Goal: Task Accomplishment & Management: Use online tool/utility

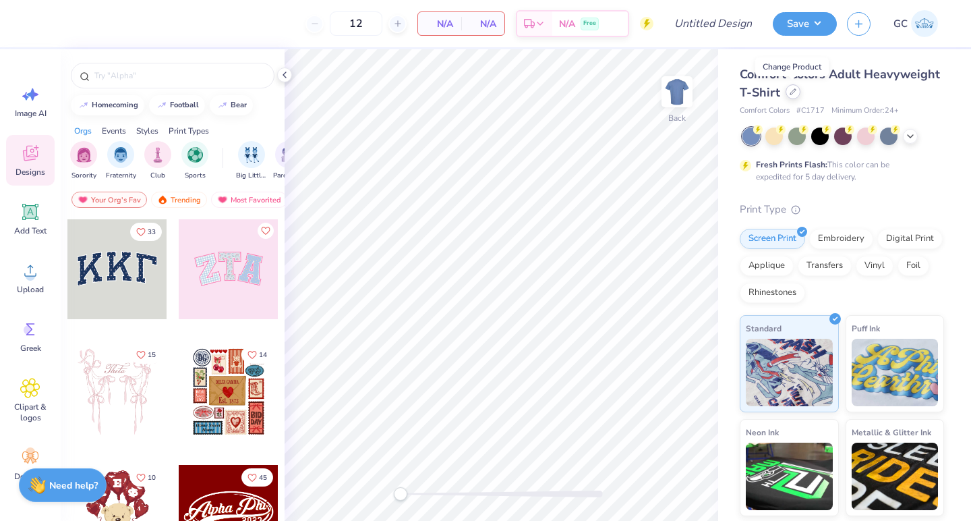
click at [791, 94] on icon at bounding box center [793, 91] width 7 height 7
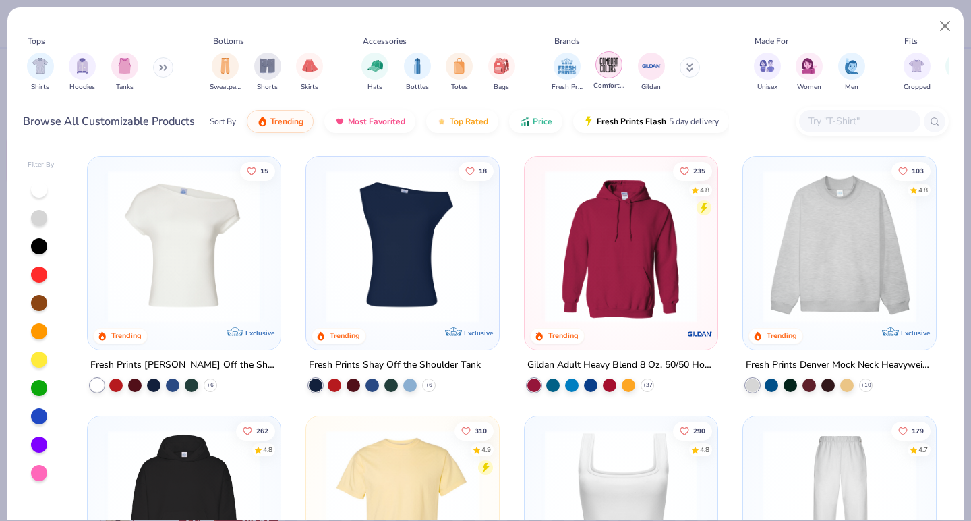
click at [649, 73] on img "filter for Gildan" at bounding box center [652, 66] width 20 height 20
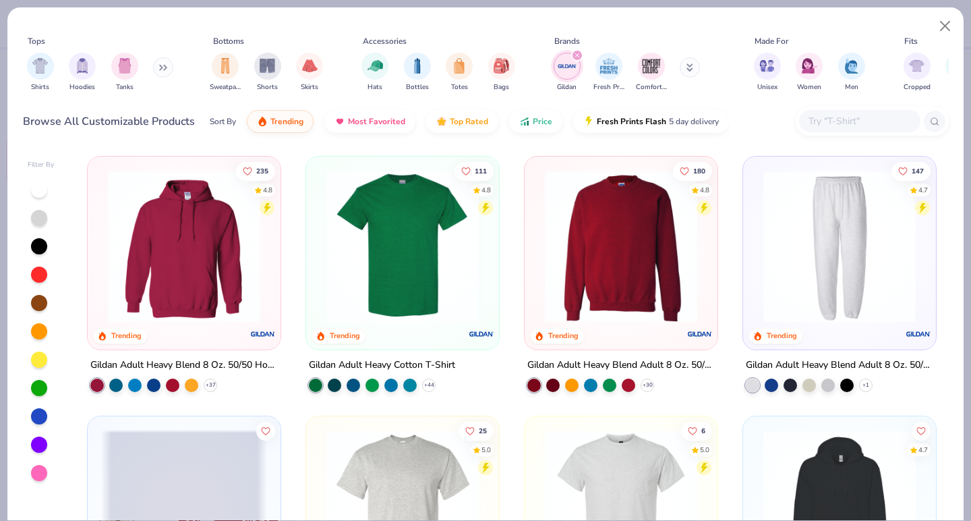
click at [383, 215] on img at bounding box center [403, 246] width 166 height 152
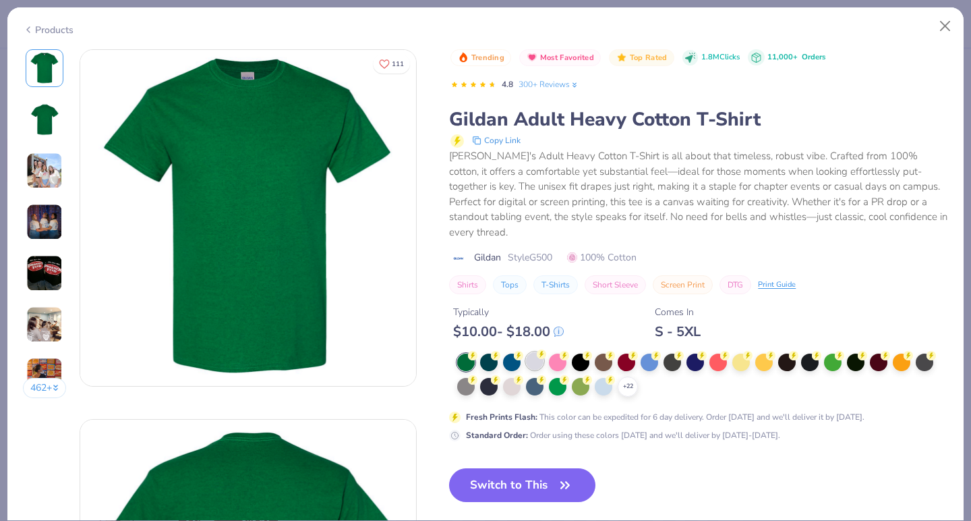
click at [533, 352] on div at bounding box center [535, 361] width 18 height 18
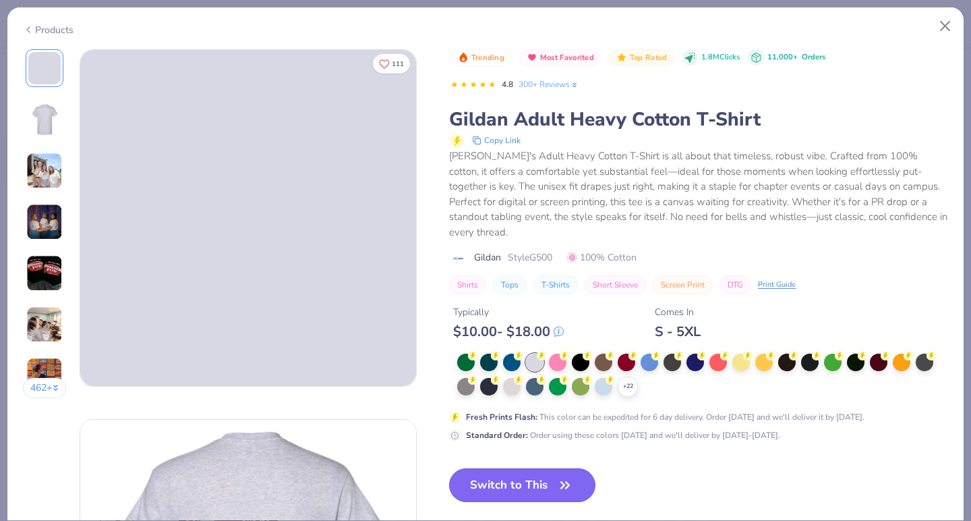
click at [488, 468] on button "Switch to This" at bounding box center [522, 485] width 146 height 34
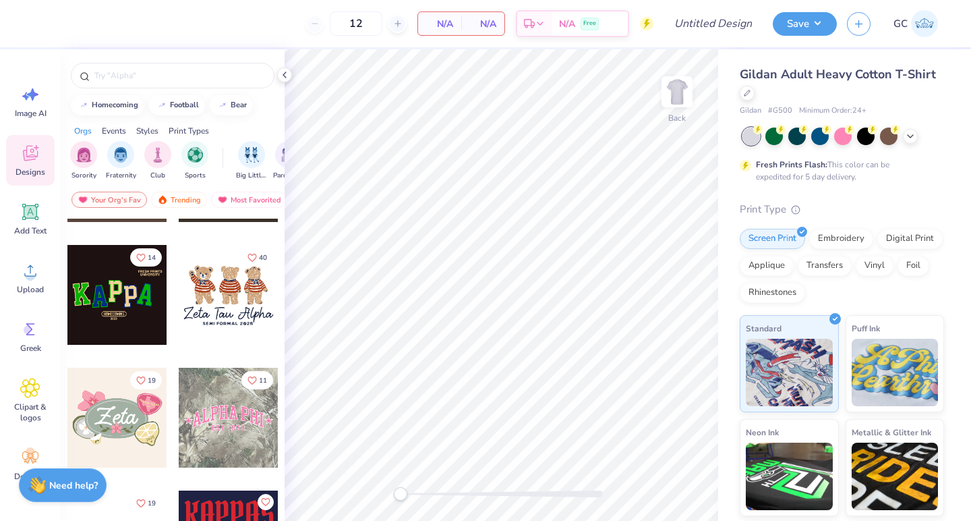
scroll to position [623, 0]
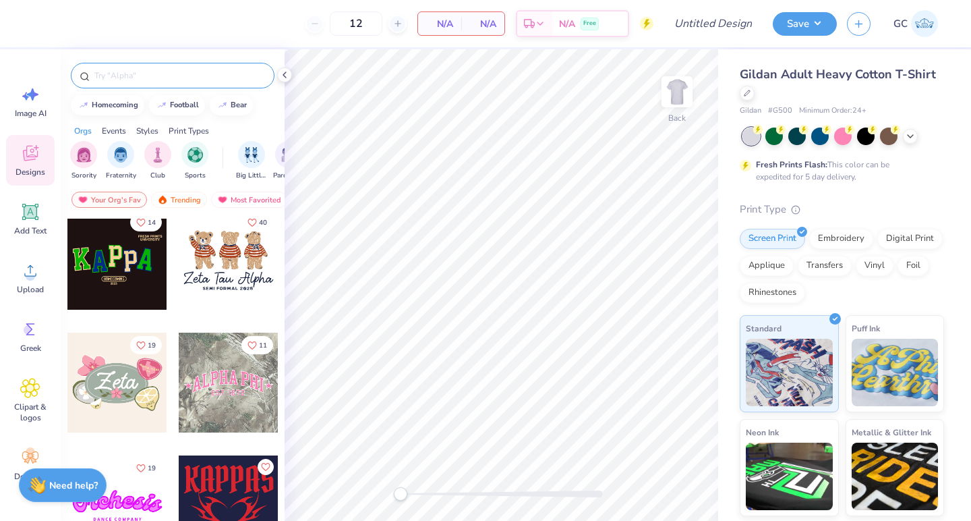
click at [164, 76] on input "text" at bounding box center [179, 75] width 173 height 13
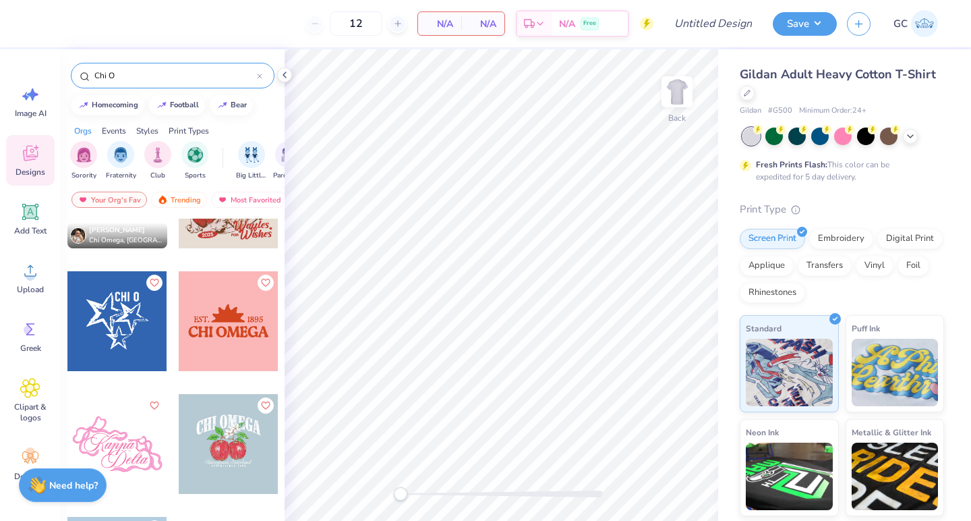
scroll to position [0, 0]
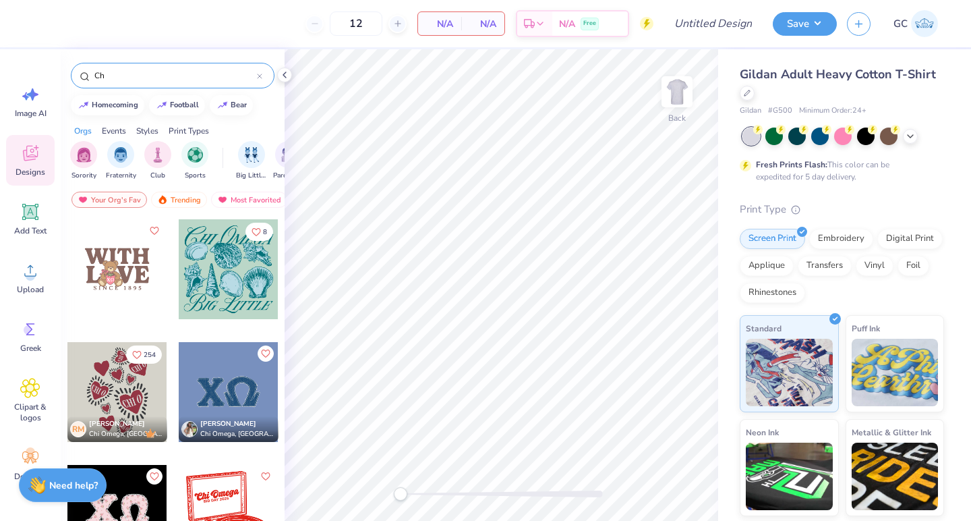
type input "C"
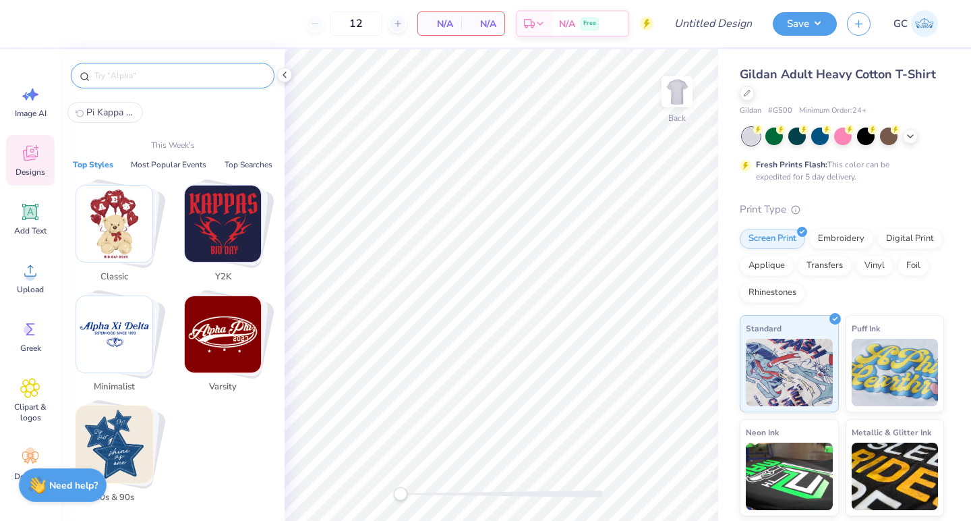
click at [21, 162] on icon at bounding box center [30, 153] width 20 height 20
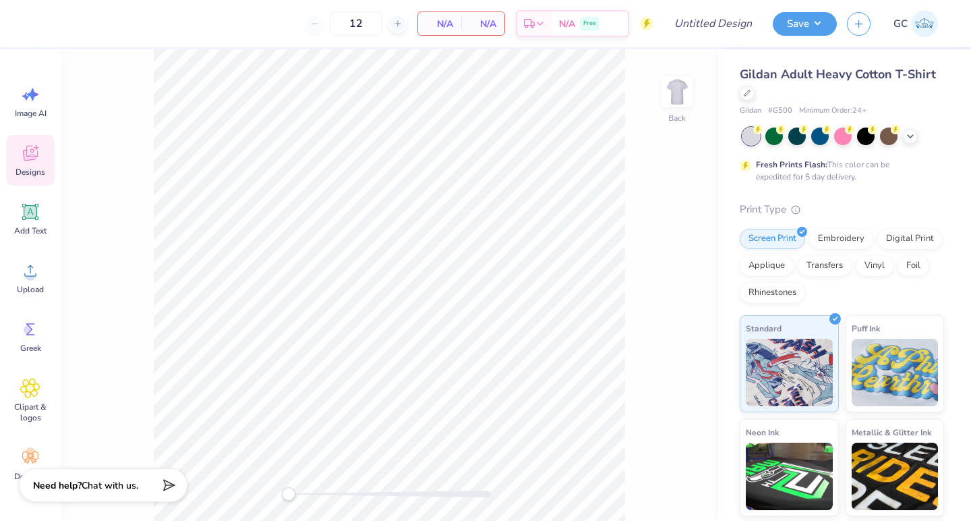
click at [25, 148] on icon at bounding box center [30, 153] width 20 height 20
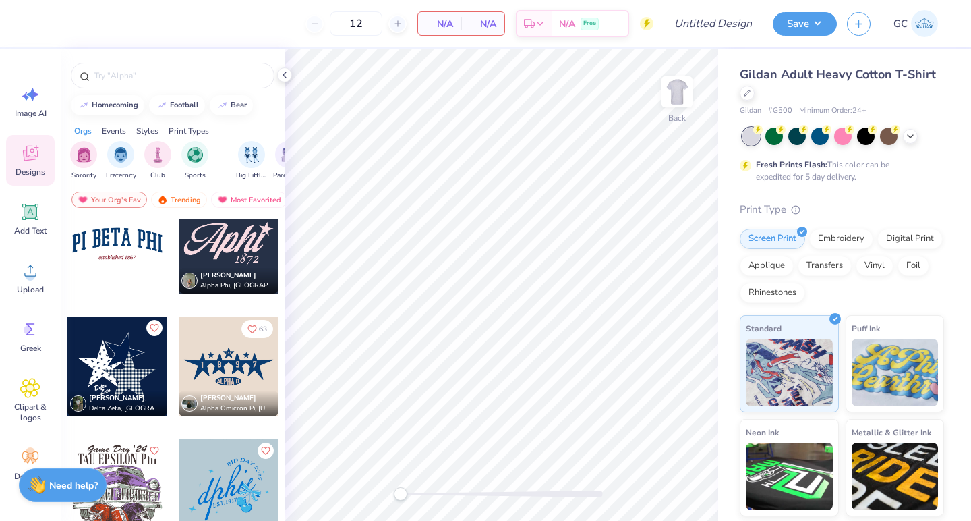
scroll to position [1869, 0]
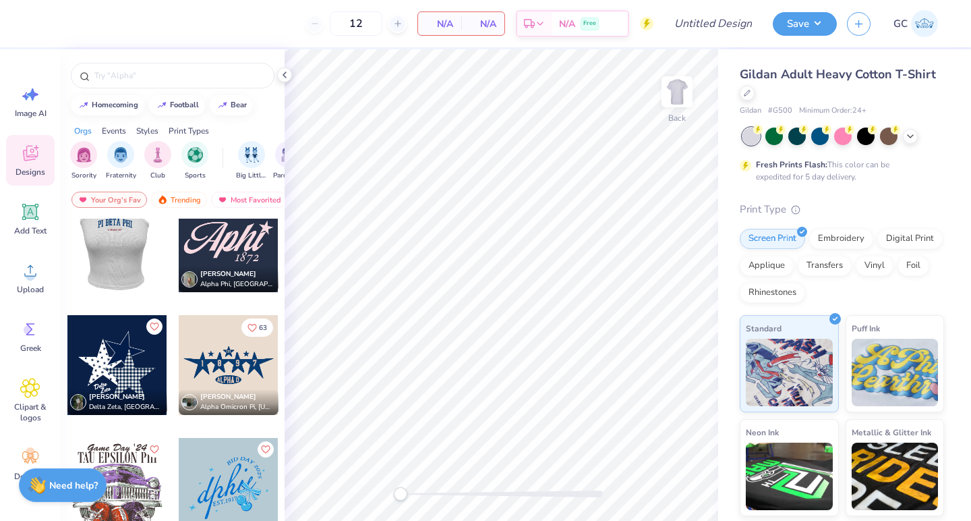
click at [132, 245] on div at bounding box center [117, 242] width 100 height 100
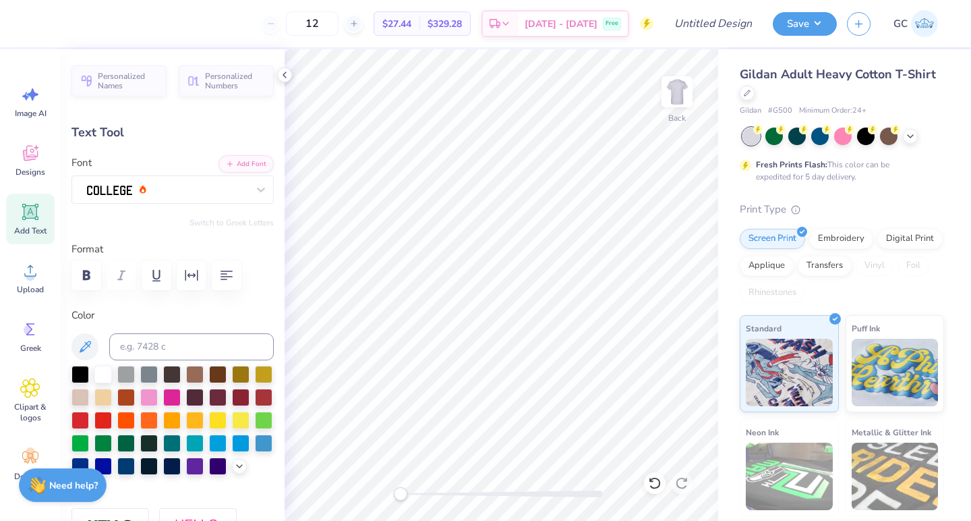
scroll to position [0, 0]
type textarea "P"
type textarea "CHI OMEGA"
type input "4.62"
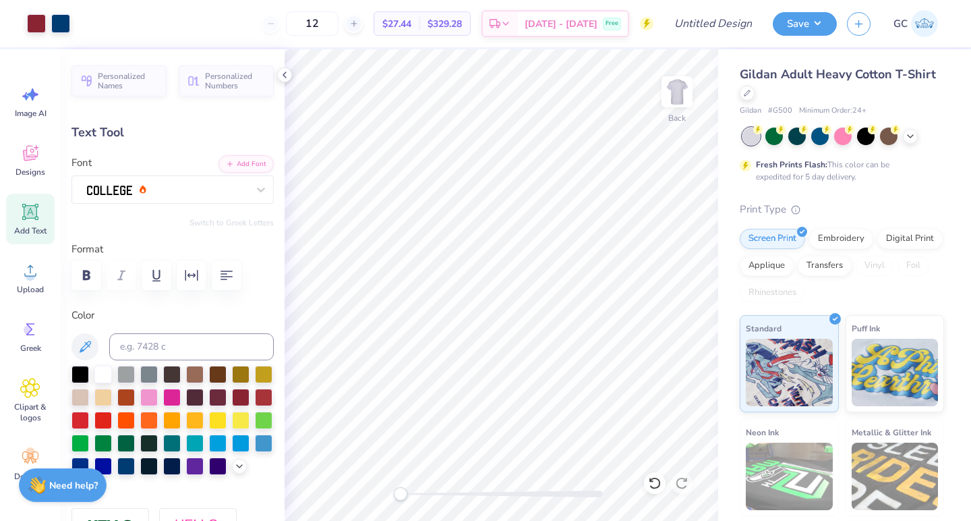
type input "0.53"
type input "6.72"
type input "9.95"
type input "1.91"
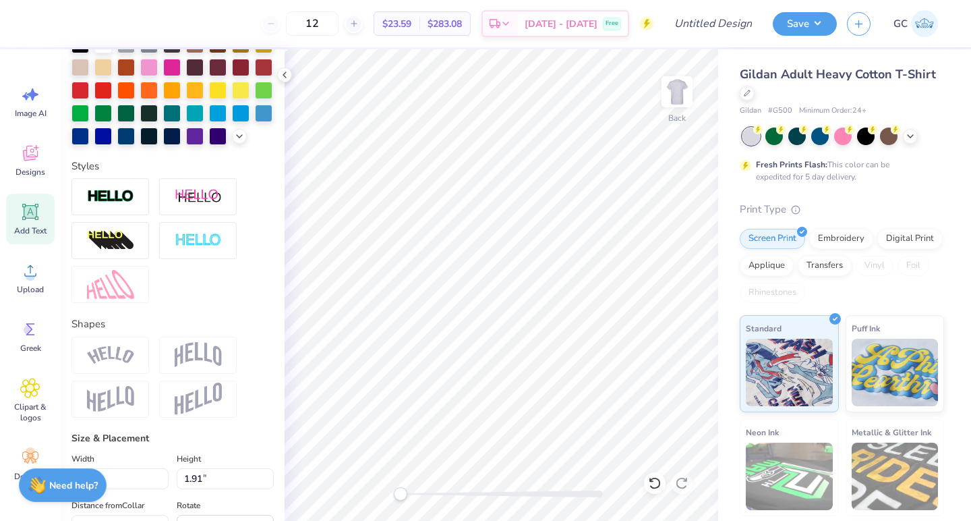
scroll to position [332, 0]
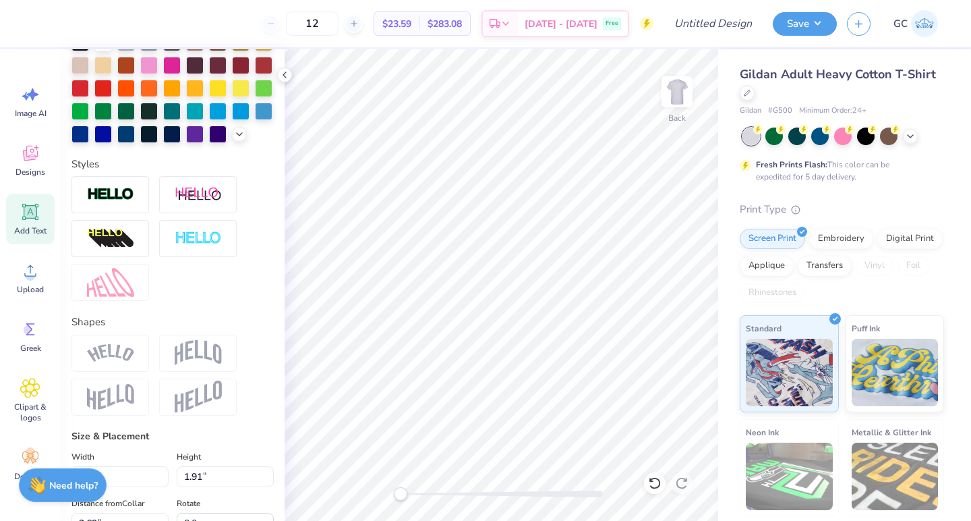
click at [190, 354] on img at bounding box center [198, 353] width 47 height 26
click at [186, 347] on img at bounding box center [198, 353] width 47 height 26
click at [215, 356] on img at bounding box center [198, 353] width 47 height 26
type input "4.44"
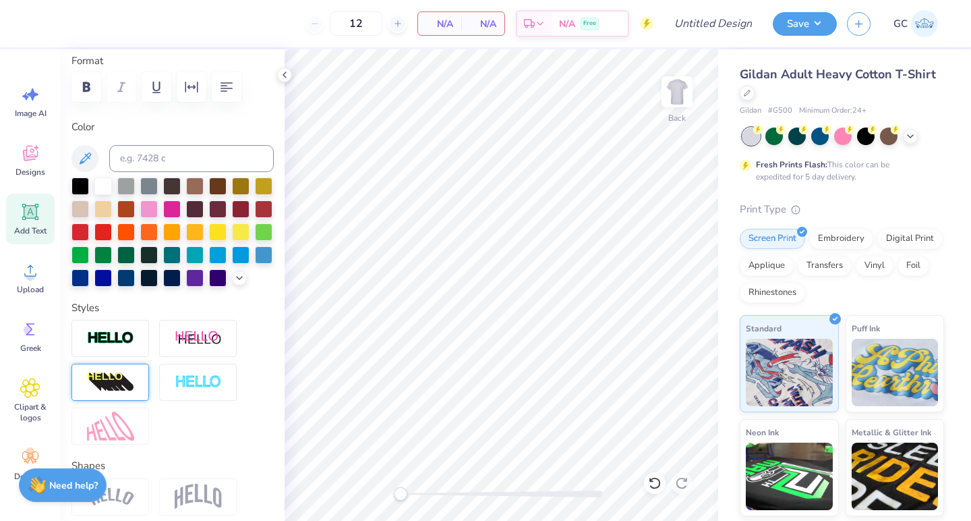
scroll to position [0, 0]
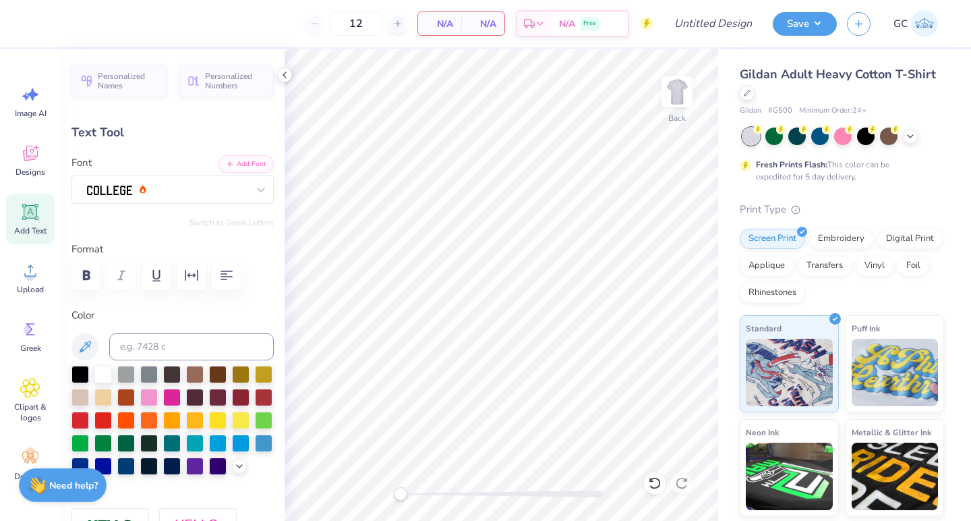
click at [36, 224] on div "Add Text" at bounding box center [30, 219] width 49 height 51
type input "6.00"
type input "1.74"
type input "12.38"
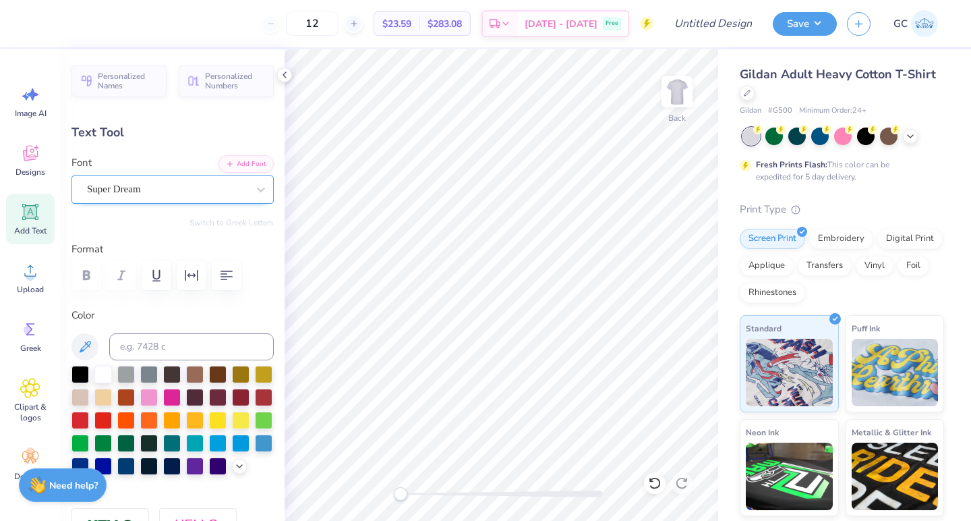
type textarea "CHI OMEGA"
click at [127, 196] on div "Super Dream" at bounding box center [167, 189] width 163 height 21
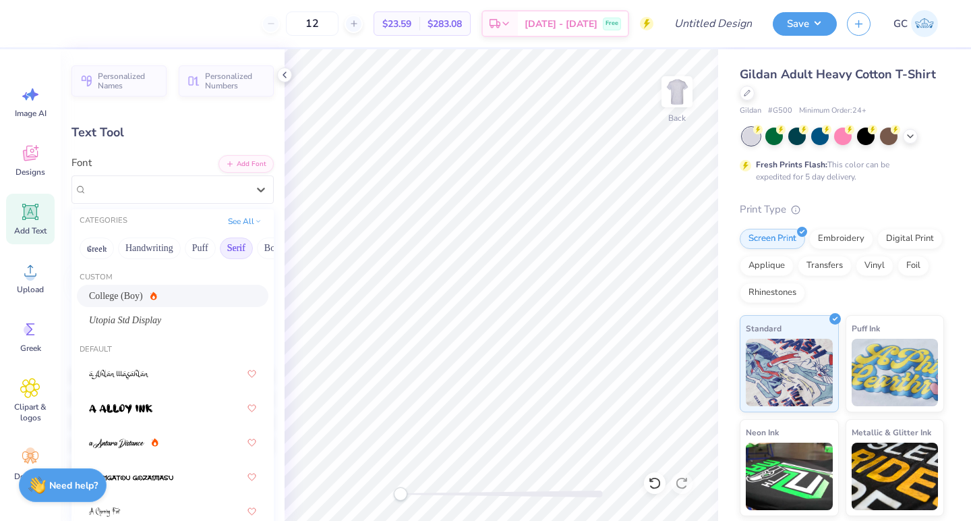
click at [239, 251] on button "Serif" at bounding box center [236, 248] width 33 height 22
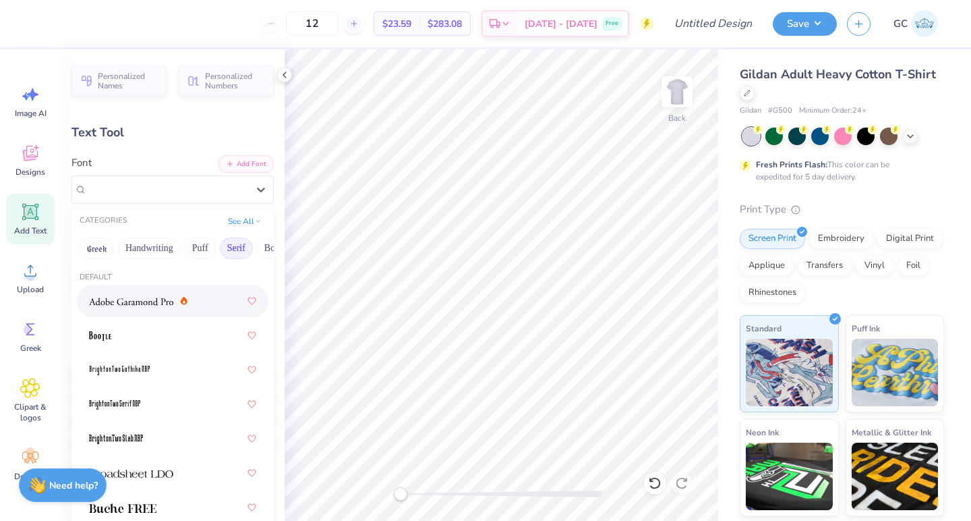
click at [137, 308] on div at bounding box center [172, 301] width 167 height 24
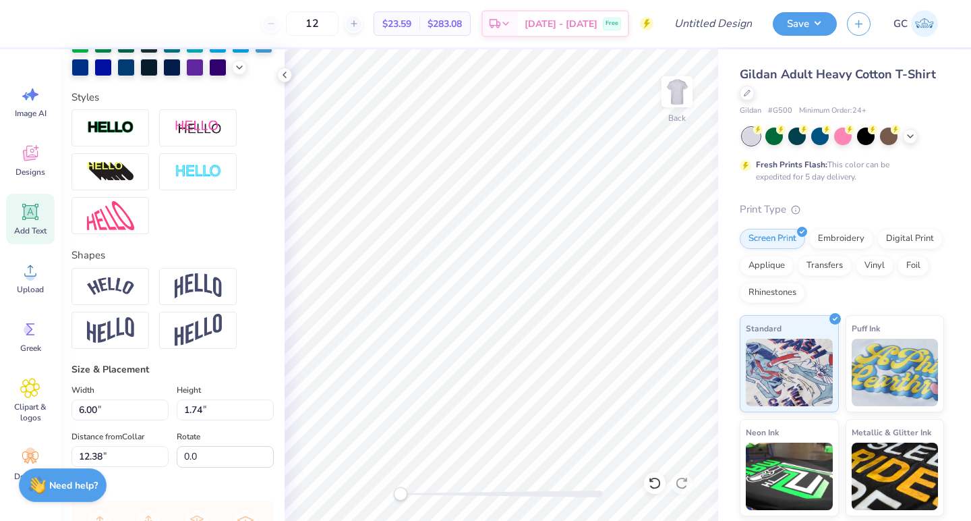
scroll to position [405, 0]
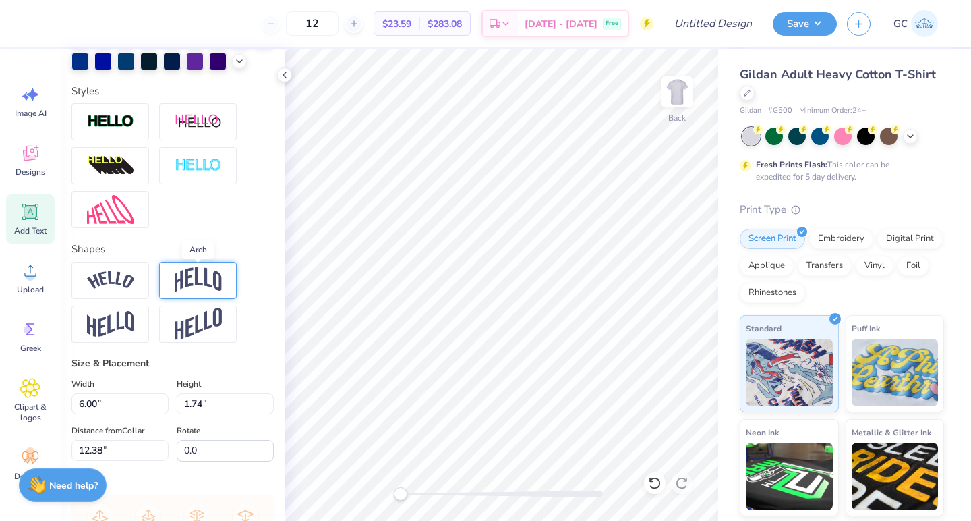
click at [194, 288] on img at bounding box center [198, 280] width 47 height 26
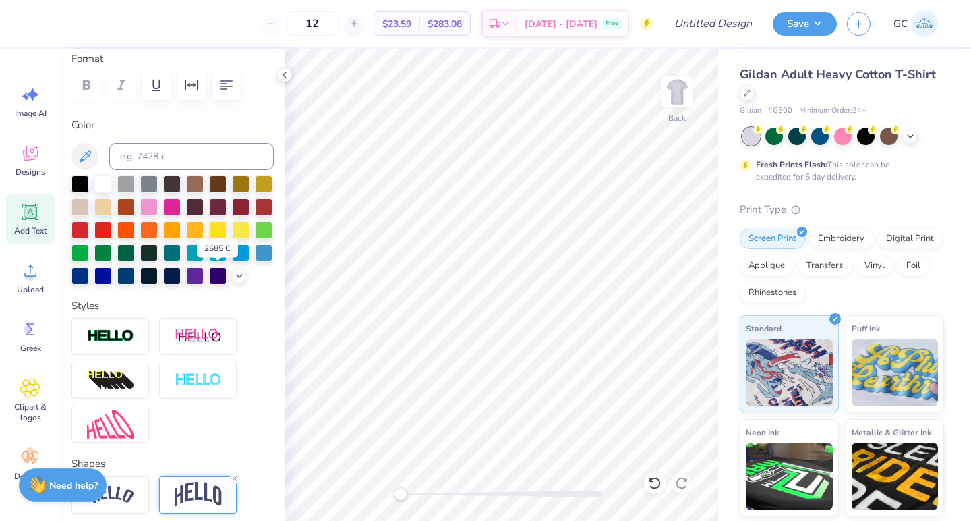
scroll to position [190, 0]
click at [83, 278] on div at bounding box center [81, 275] width 18 height 18
type input "14.21"
type input "4.58"
type input "10.96"
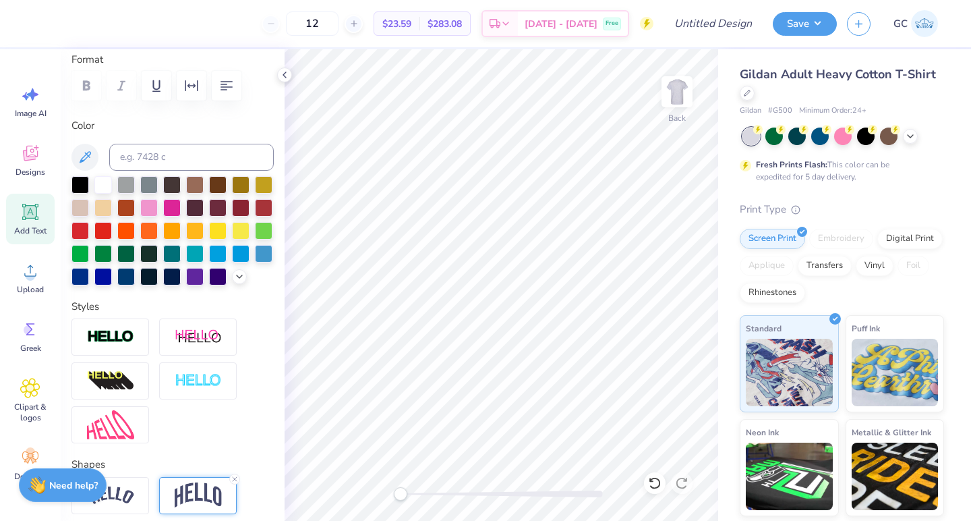
type input "10.97"
type input "3.54"
type input "12.00"
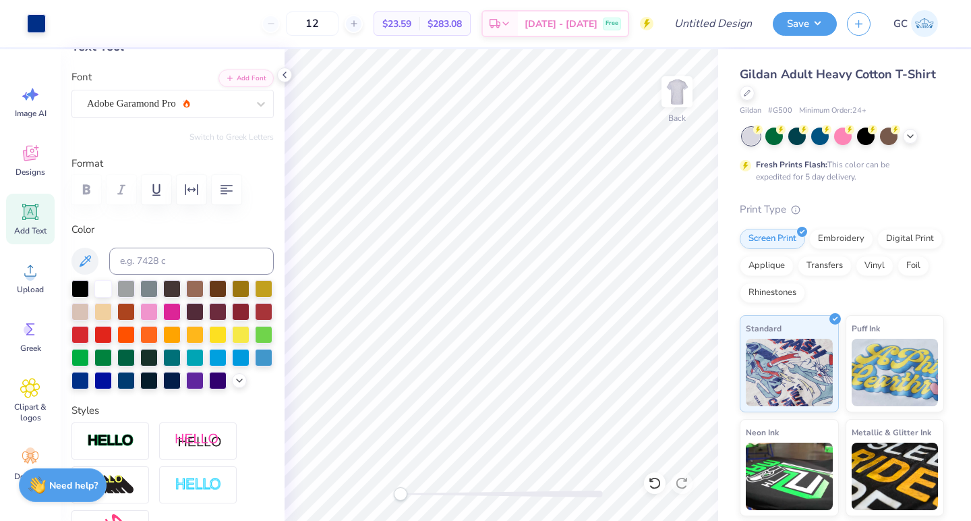
scroll to position [0, 0]
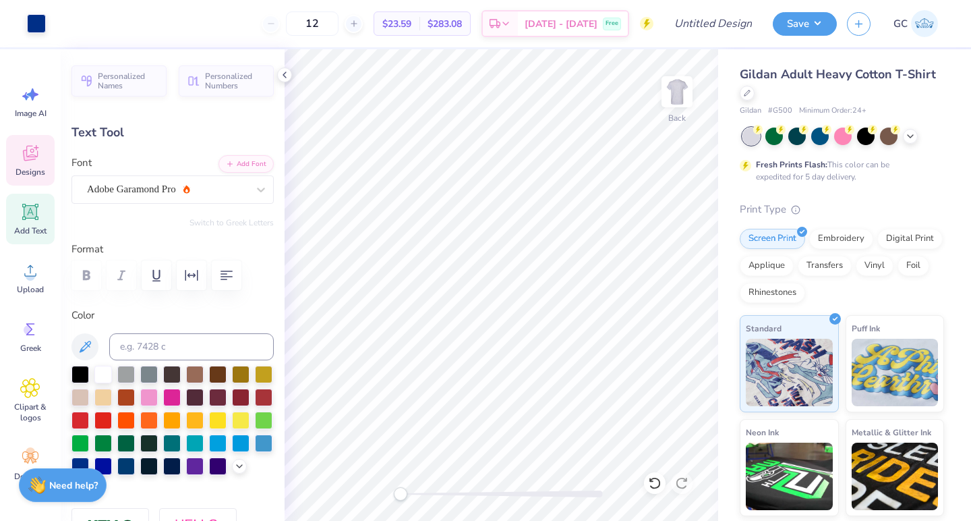
click at [28, 149] on icon at bounding box center [30, 153] width 20 height 20
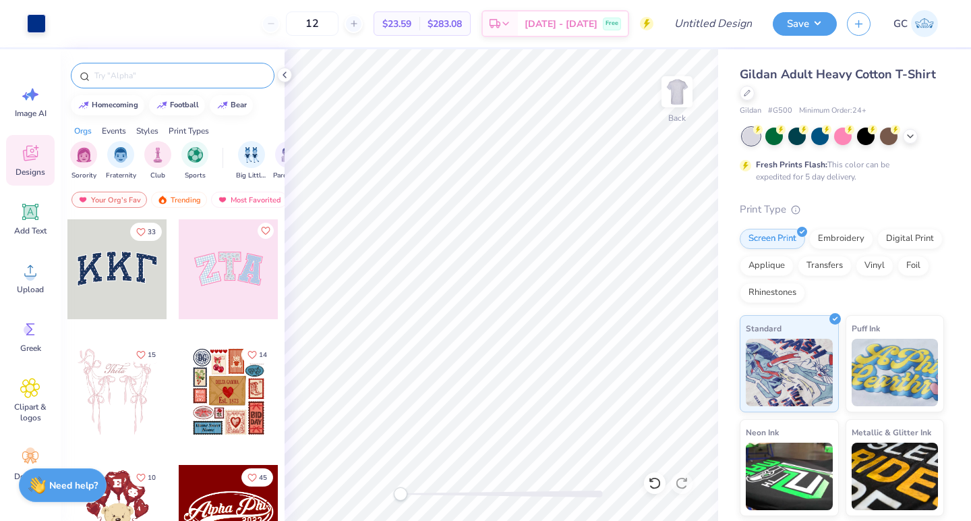
click at [189, 77] on input "text" at bounding box center [179, 75] width 173 height 13
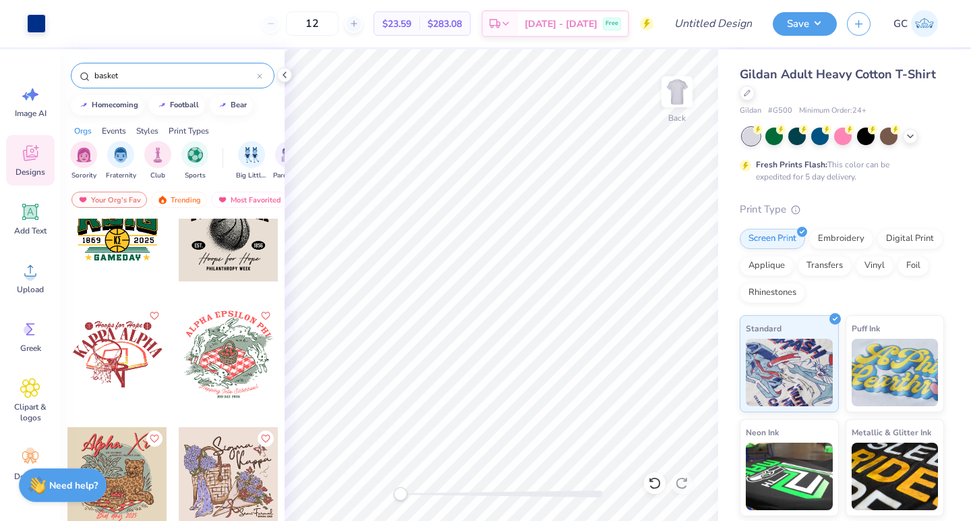
scroll to position [1757, 0]
type input "basket"
click at [67, 349] on div at bounding box center [18, 354] width 100 height 100
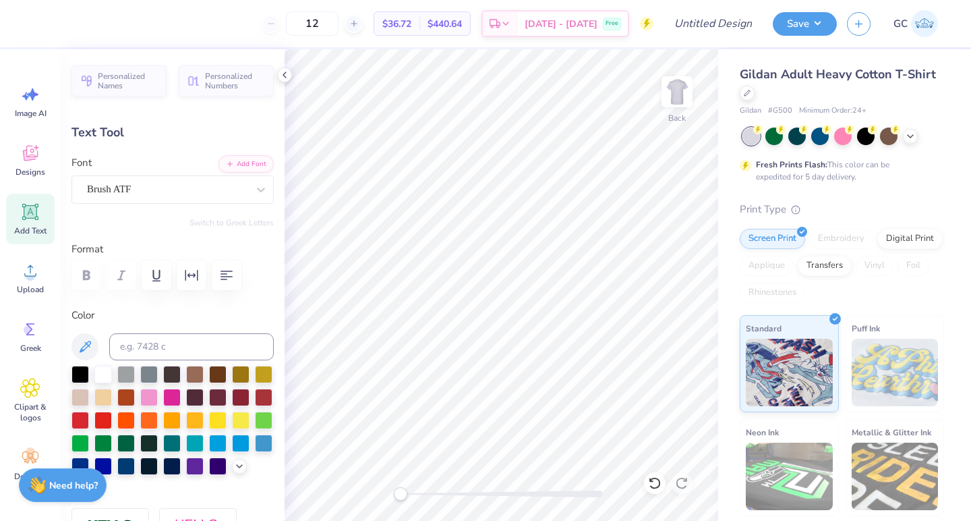
scroll to position [0, 0]
type textarea "H"
type textarea "Swishes for Wishes"
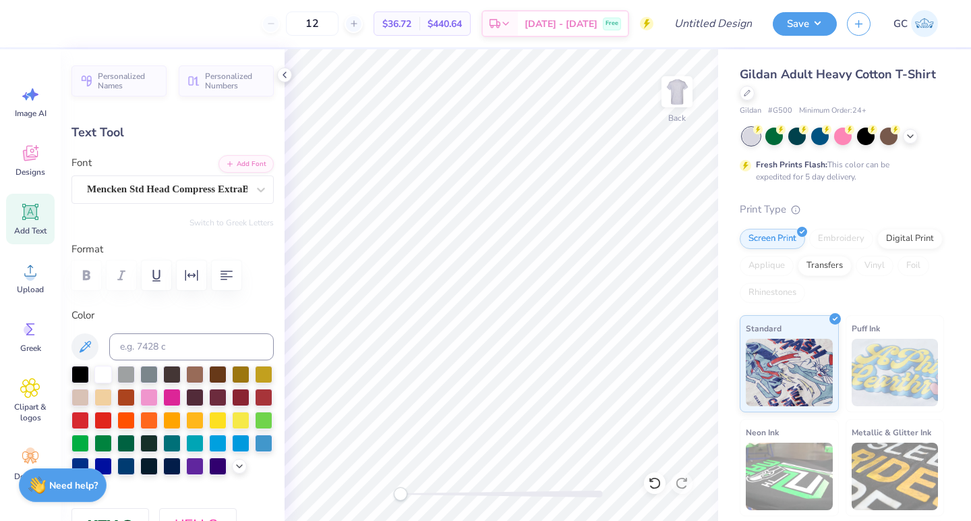
type input "13.20"
type input "4.56"
type input "4.69"
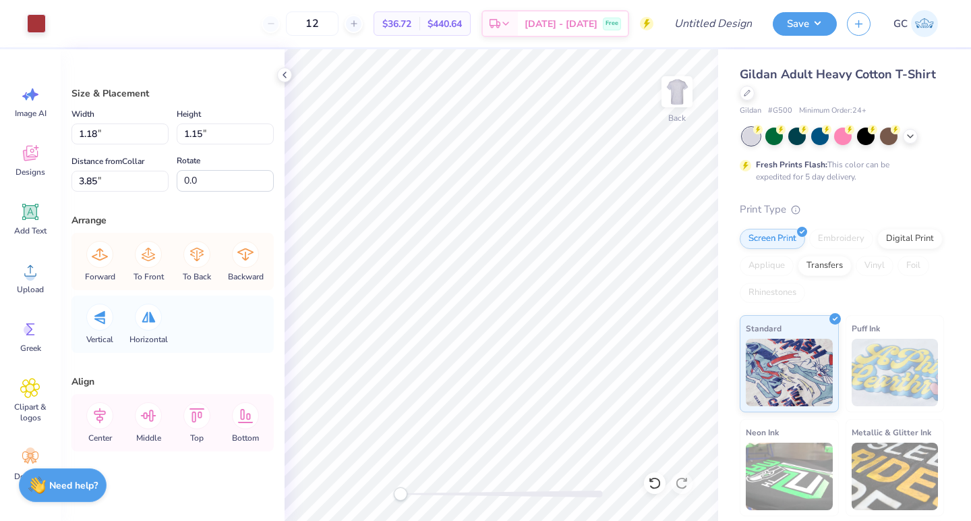
type input "3.89"
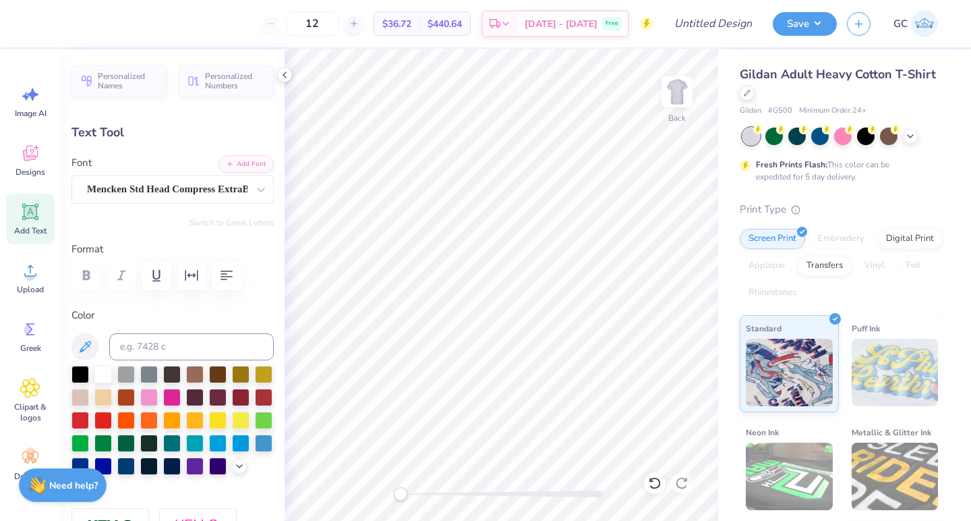
scroll to position [0, 0]
type textarea "K"
type textarea "CHI OMEGA"
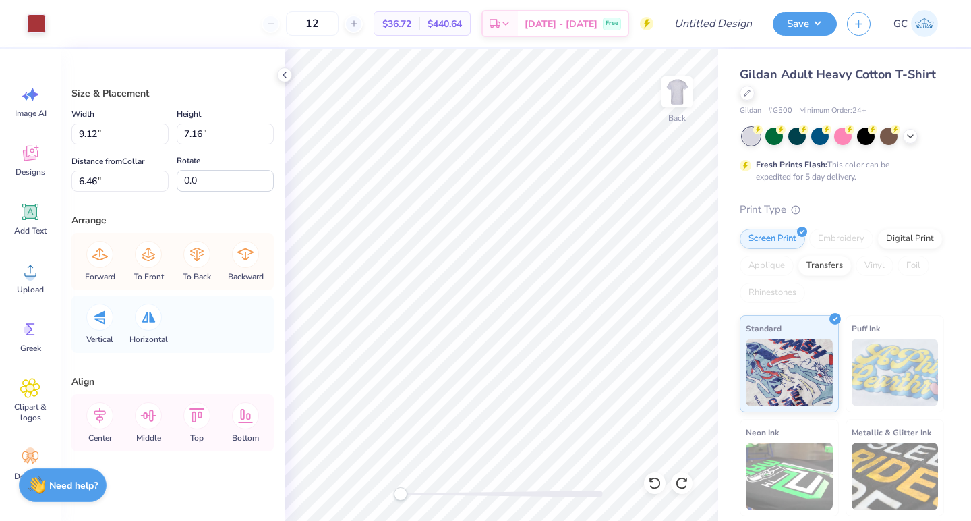
type input "6.36"
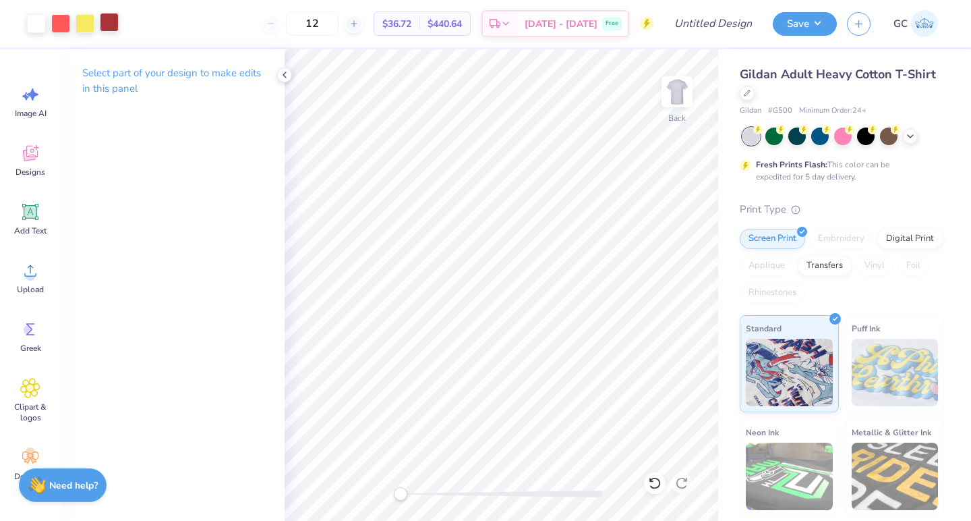
click at [110, 25] on div at bounding box center [109, 22] width 19 height 19
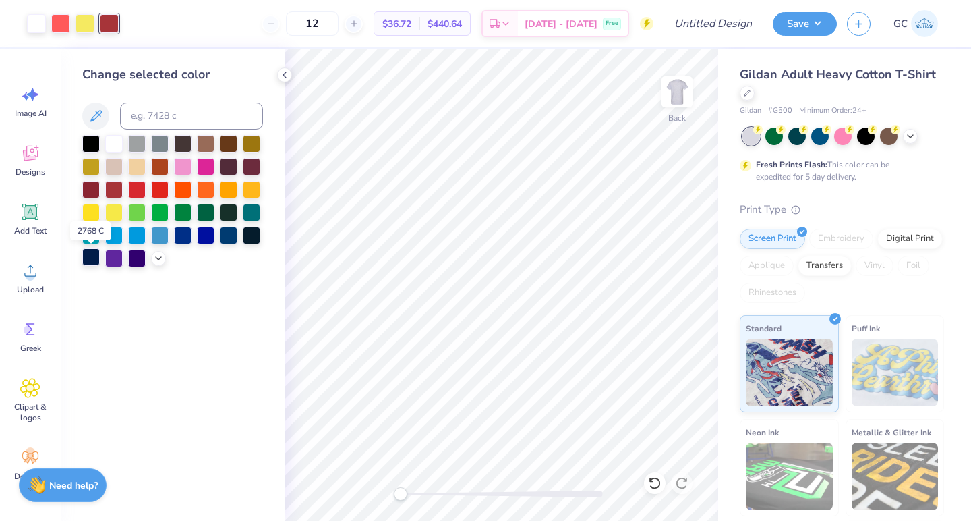
click at [91, 258] on div at bounding box center [91, 257] width 18 height 18
click at [64, 28] on div at bounding box center [60, 22] width 19 height 19
click at [183, 239] on div at bounding box center [183, 234] width 18 height 18
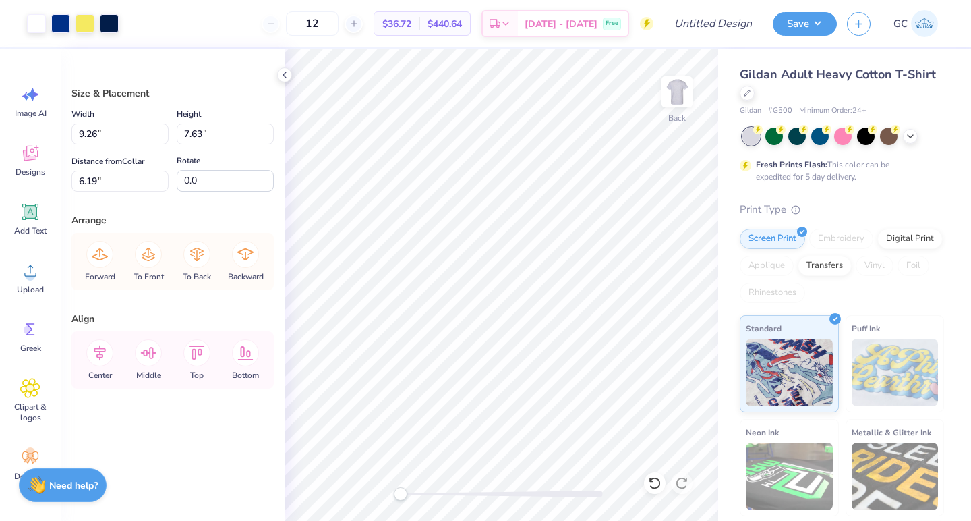
type input "9.26"
type input "7.63"
type input "5.62"
click at [73, 22] on div at bounding box center [73, 23] width 92 height 19
click at [85, 24] on div at bounding box center [85, 22] width 19 height 19
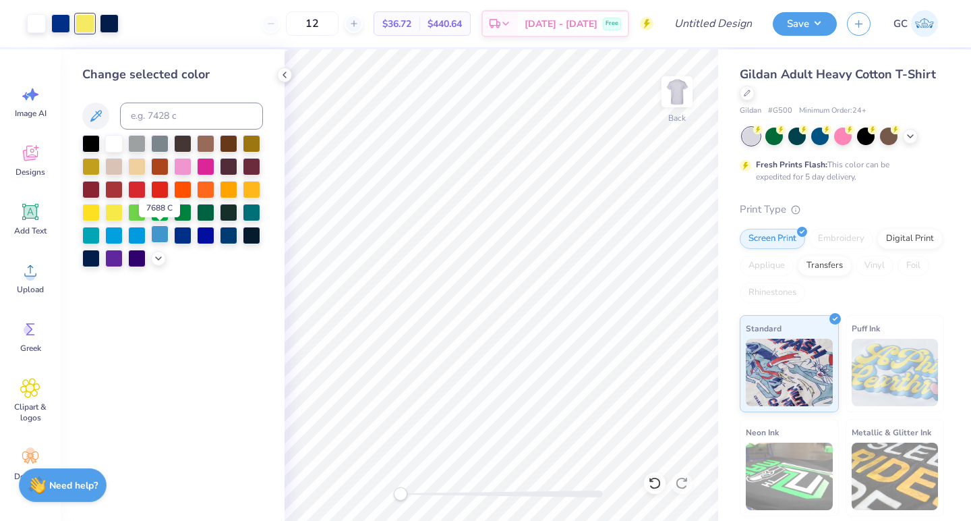
click at [168, 235] on div at bounding box center [160, 234] width 18 height 18
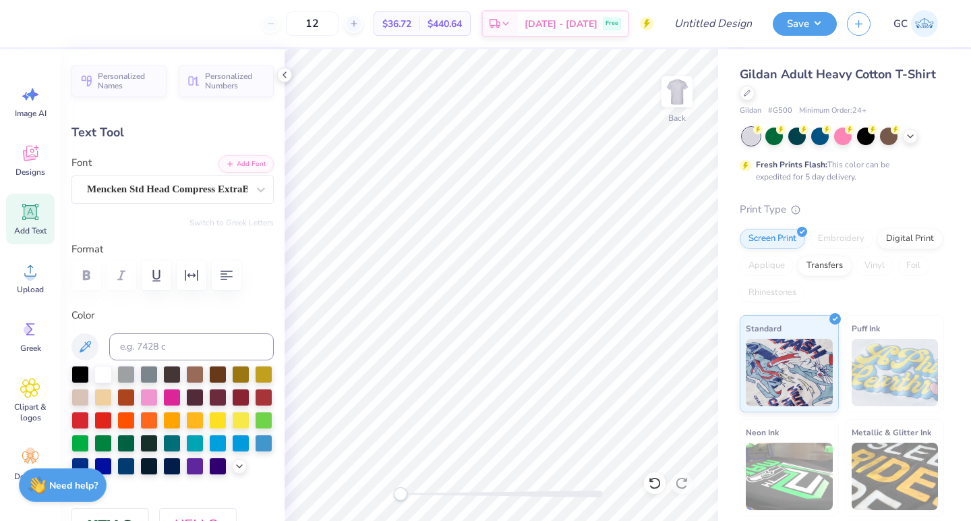
type input "5.62"
click at [34, 227] on span "Add Text" at bounding box center [30, 230] width 32 height 11
type input "6.00"
type input "1.74"
type input "12.38"
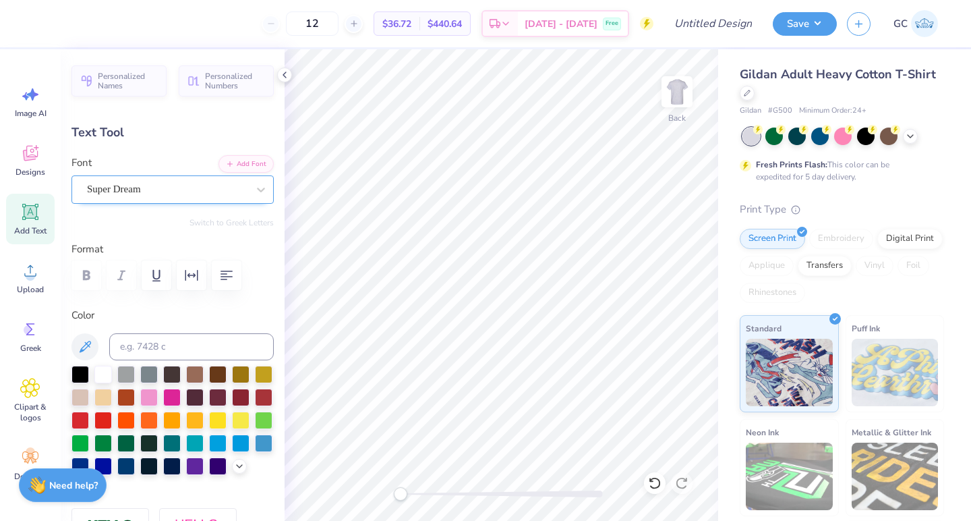
click at [171, 189] on div "Super Dream" at bounding box center [167, 189] width 163 height 21
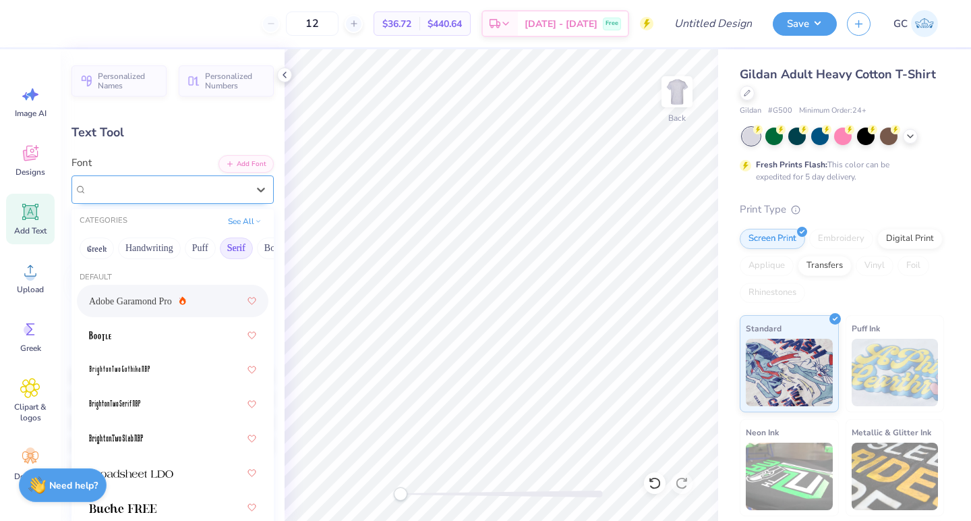
type input "m"
click at [235, 213] on button "See All" at bounding box center [245, 219] width 42 height 13
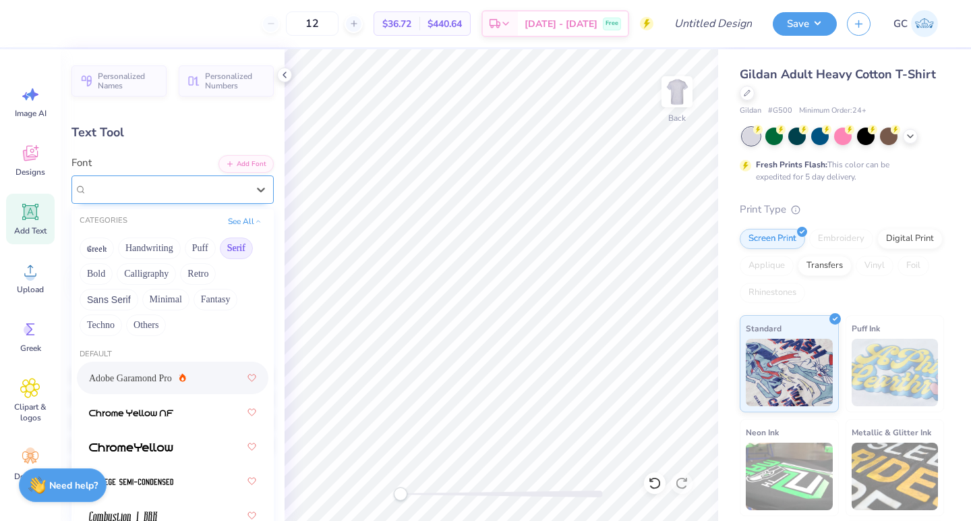
click at [140, 186] on div at bounding box center [167, 189] width 163 height 21
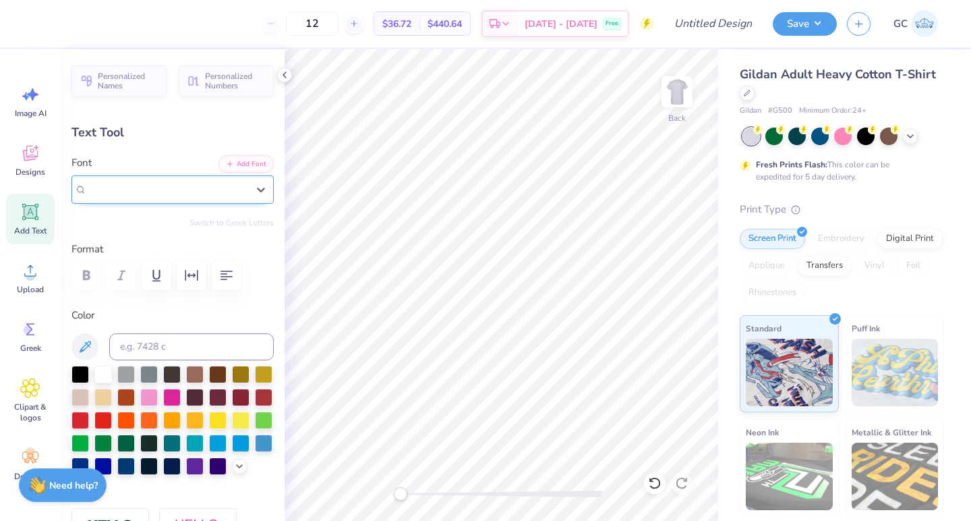
click at [140, 186] on span "Super Dream" at bounding box center [114, 189] width 54 height 16
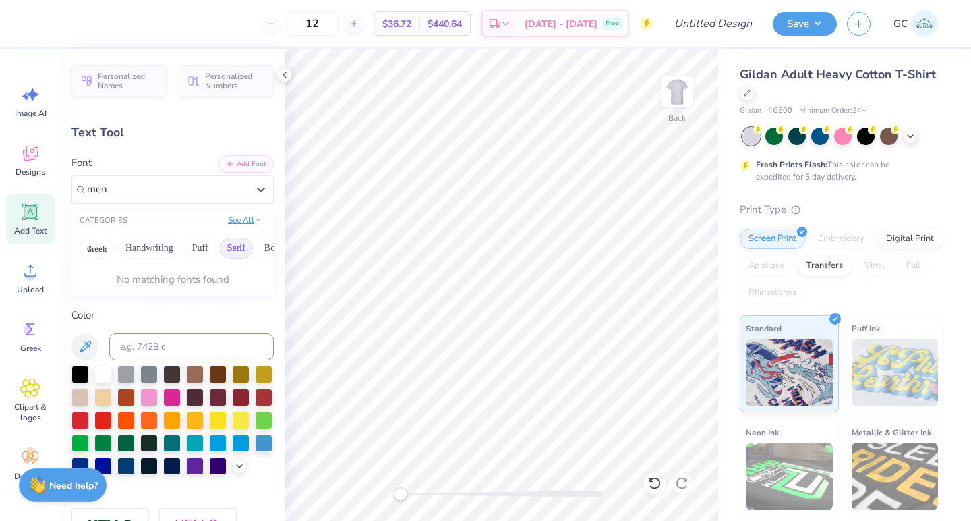
click at [240, 219] on button "See All" at bounding box center [245, 219] width 42 height 13
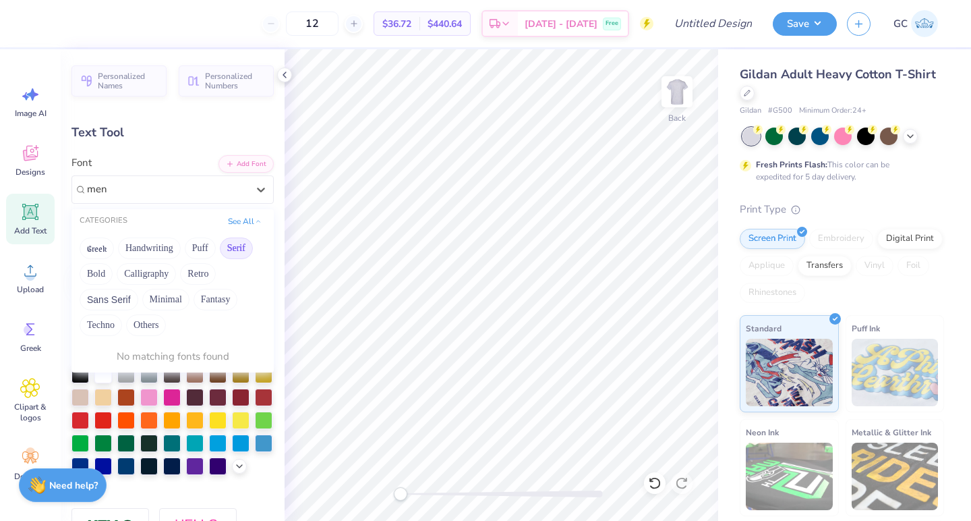
type input "men"
type input "9.26"
type input "3.44"
type input "5.02"
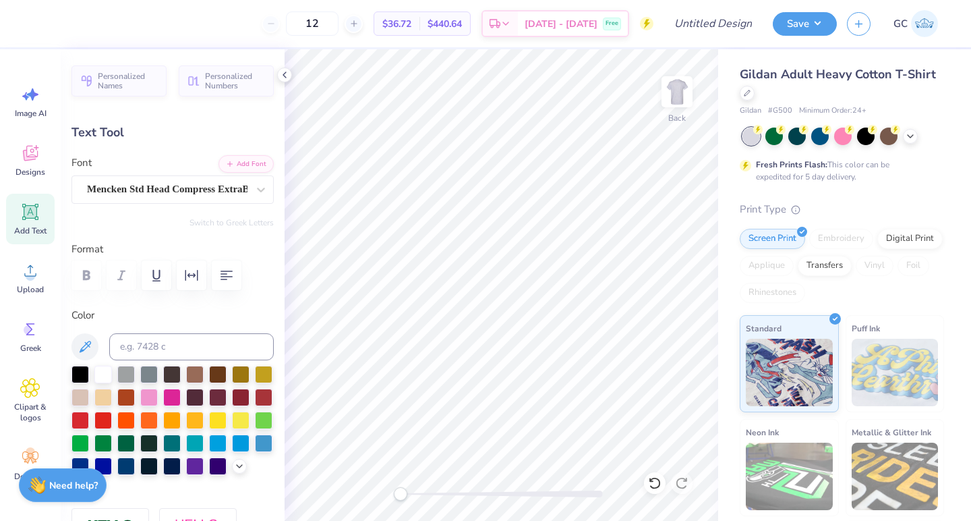
type input "6.00"
type input "1.74"
type input "13.93"
type input "9.26"
type input "3.44"
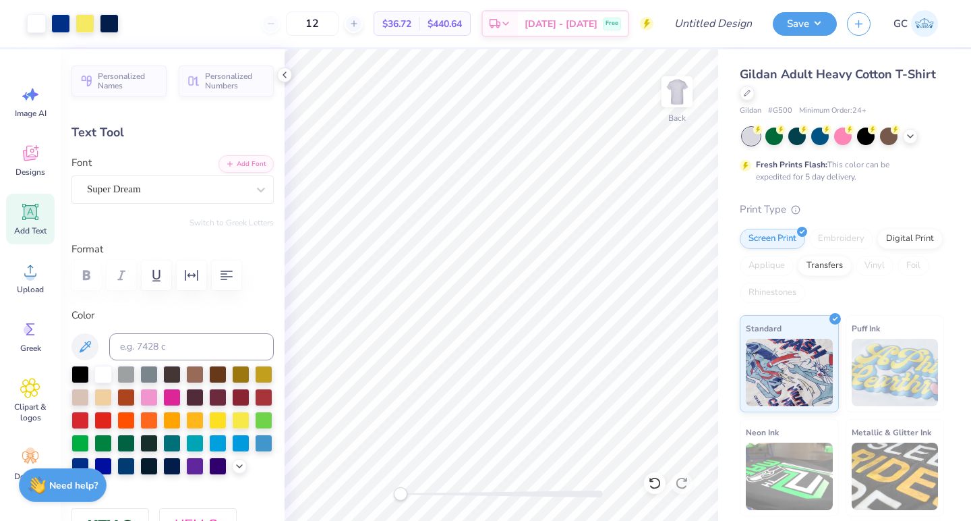
type input "5.02"
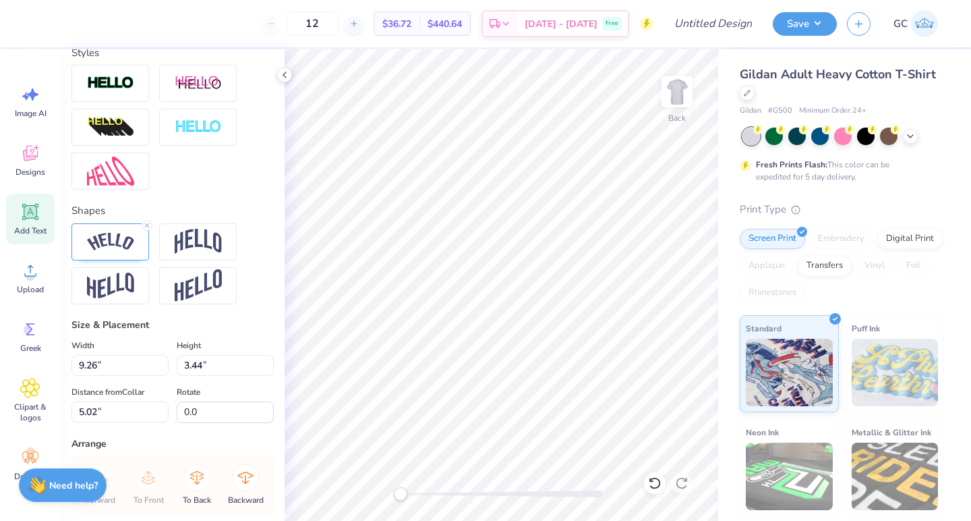
scroll to position [430, 0]
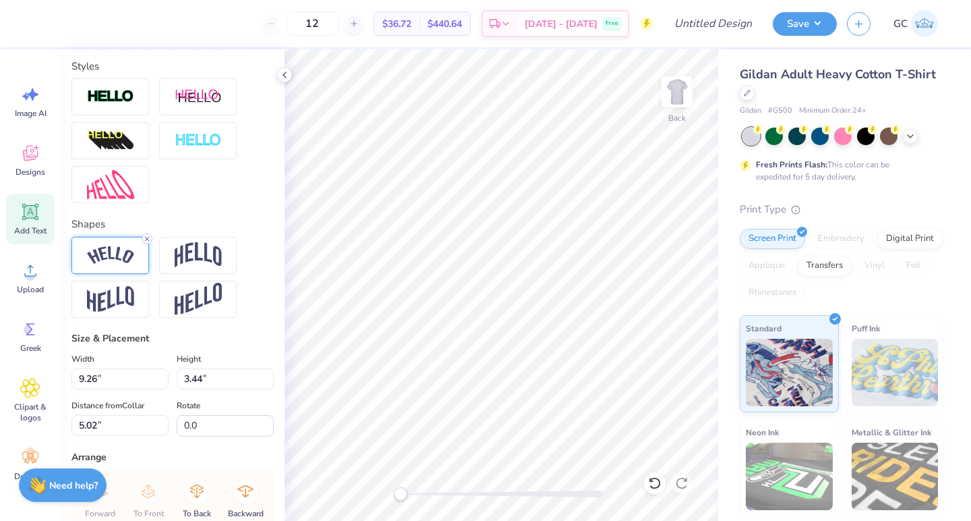
click at [144, 236] on icon at bounding box center [147, 239] width 8 height 8
type textarea "C"
type textarea "20"
type input "1.39"
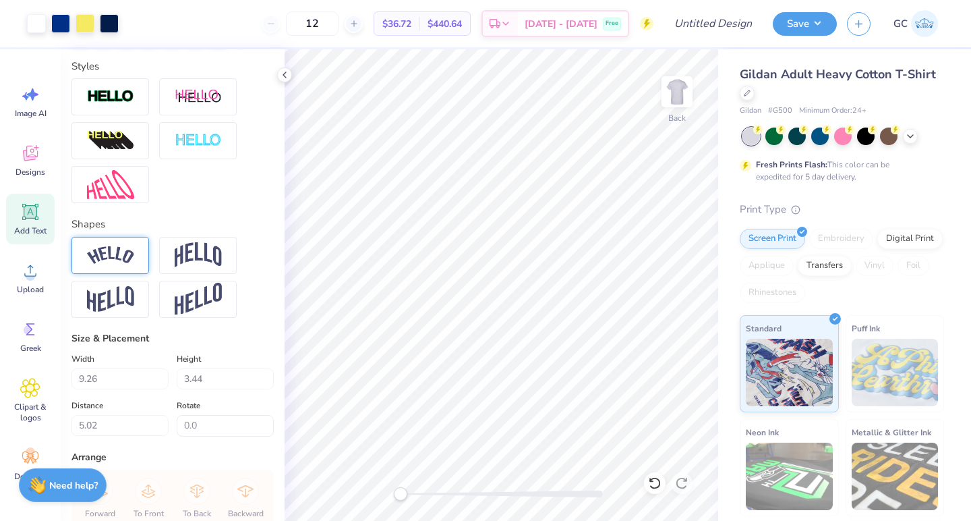
type input "1.38"
type input "9.25"
type textarea "25"
click at [80, 18] on div at bounding box center [85, 22] width 19 height 19
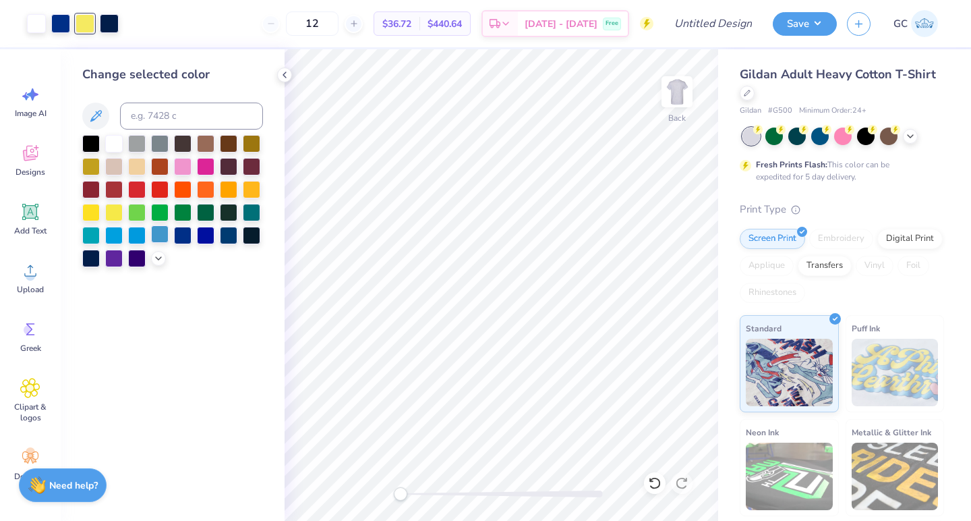
click at [161, 233] on div at bounding box center [160, 234] width 18 height 18
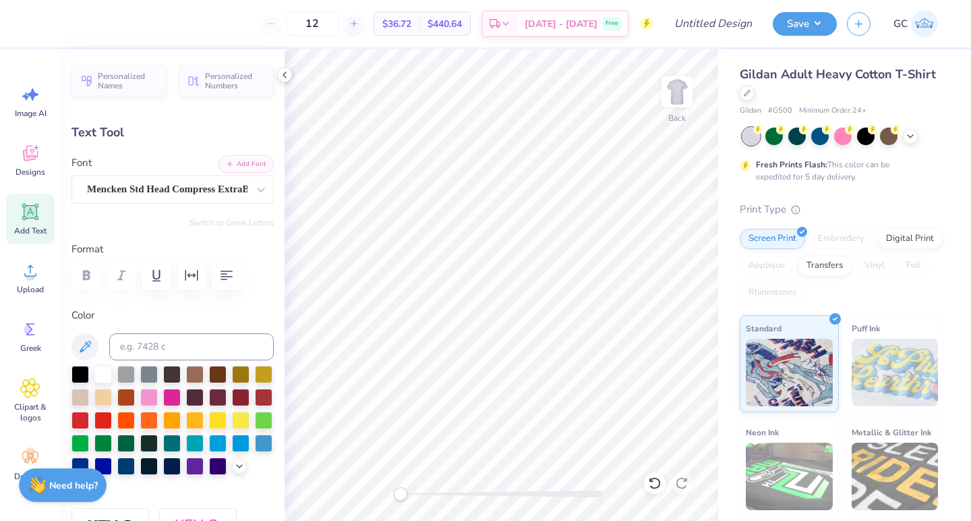
type textarea "C"
type textarea "PHI KAPPA SIGMA"
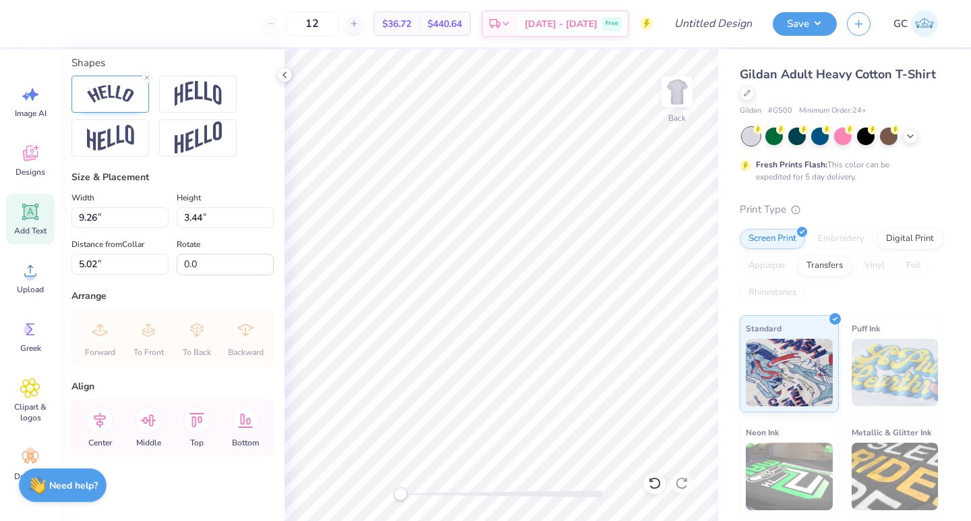
scroll to position [581, 0]
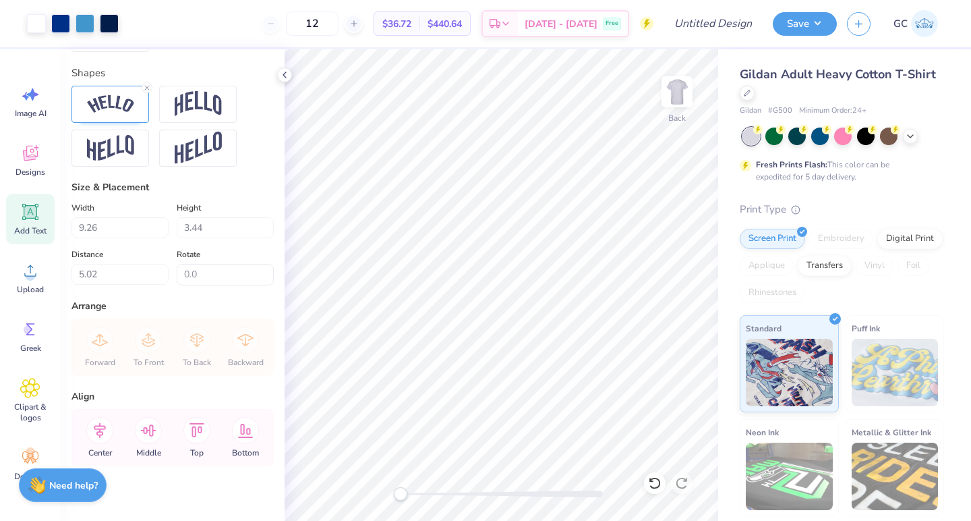
type input "13.71"
type input "4.58"
type input "16.46"
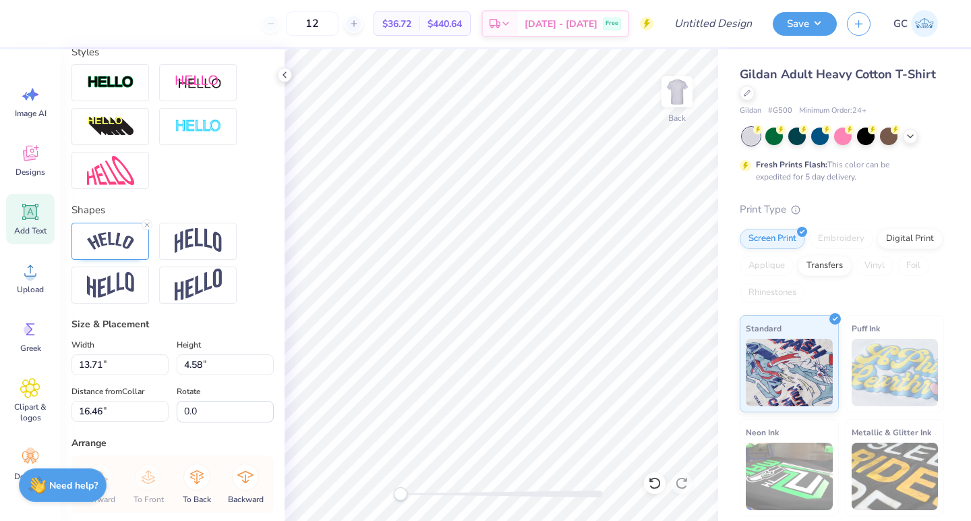
scroll to position [441, 0]
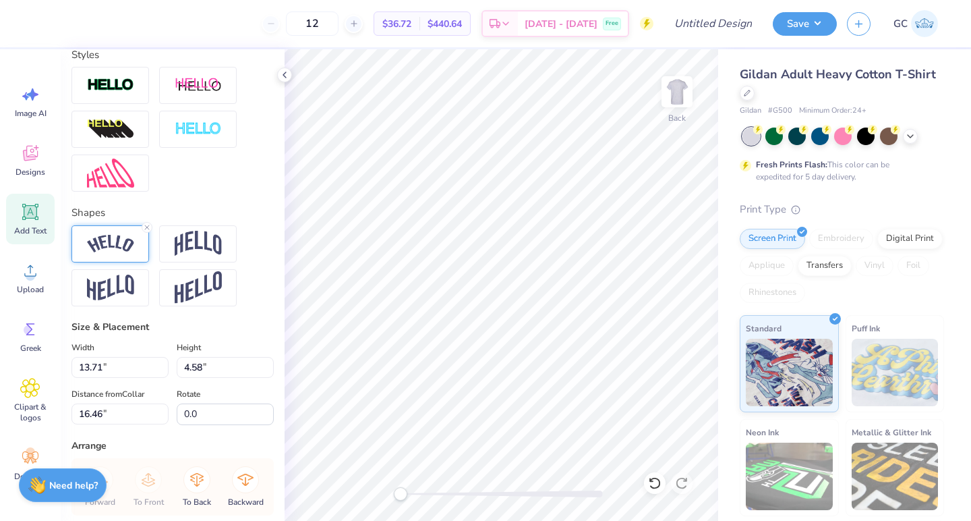
click at [123, 240] on img at bounding box center [110, 244] width 47 height 18
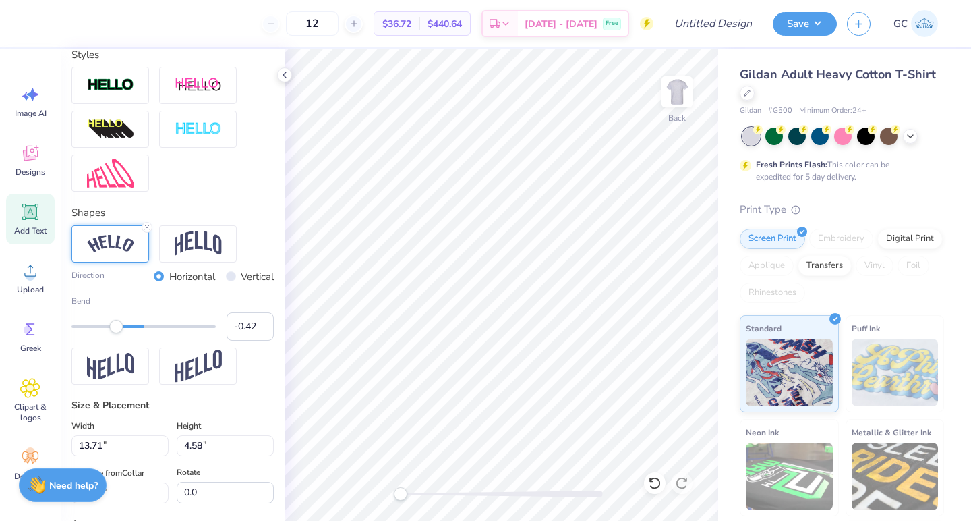
type input "-0.43"
drag, startPoint x: 196, startPoint y: 329, endPoint x: 113, endPoint y: 327, distance: 83.7
click at [113, 327] on div "Accessibility label" at bounding box center [112, 326] width 13 height 13
type input "-0.72"
drag, startPoint x: 113, startPoint y: 327, endPoint x: 92, endPoint y: 327, distance: 20.9
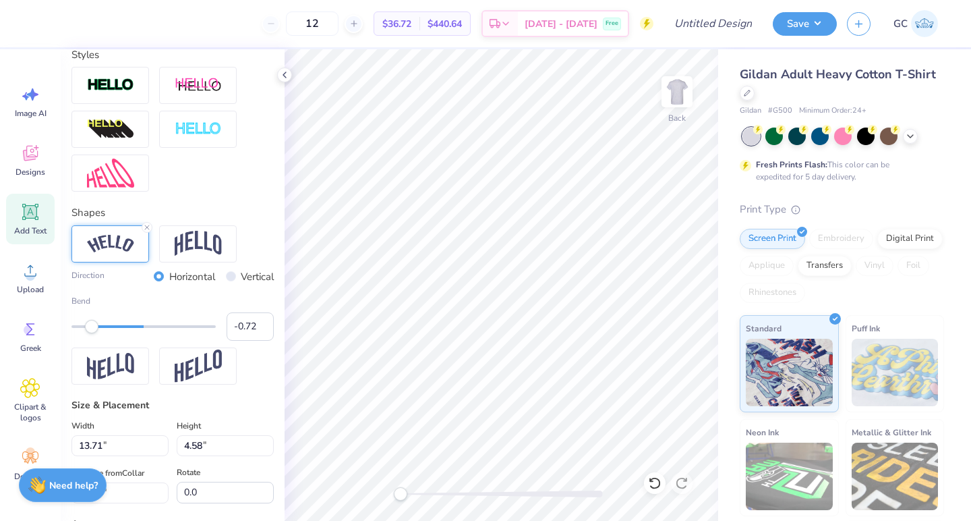
click at [92, 327] on div "Accessibility label" at bounding box center [91, 326] width 13 height 13
type input "14.01"
type input "4.74"
type input "13.57"
type input "7.94"
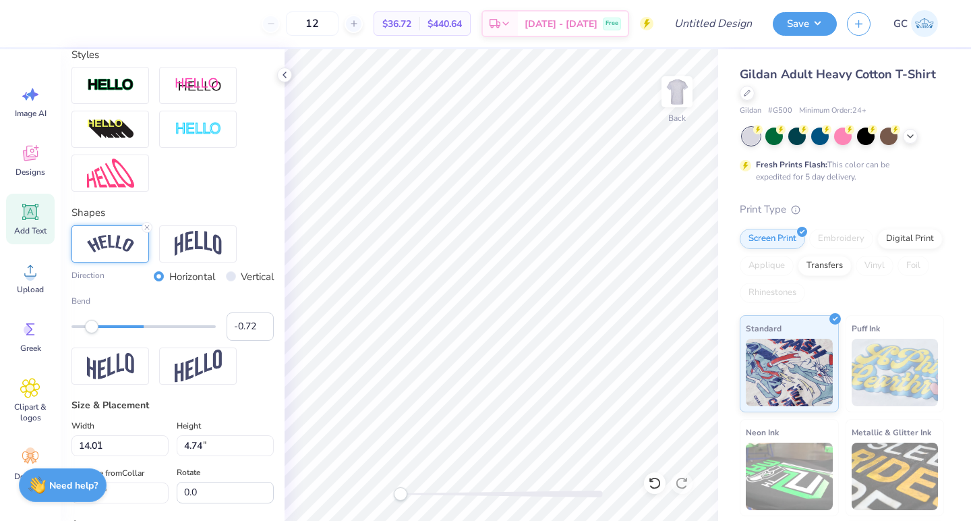
type input "2.69"
type input "15.62"
type input "10.10"
type input "3.42"
type input "11.91"
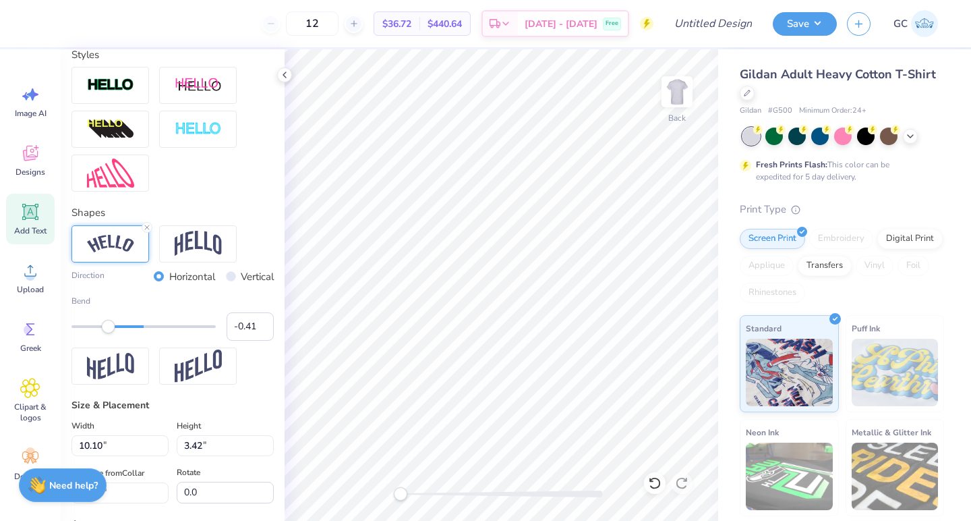
type input "-0.40"
drag, startPoint x: 97, startPoint y: 321, endPoint x: 116, endPoint y: 321, distance: 18.9
click at [115, 321] on div at bounding box center [144, 326] width 144 height 13
type input "9.35"
type input "1.78"
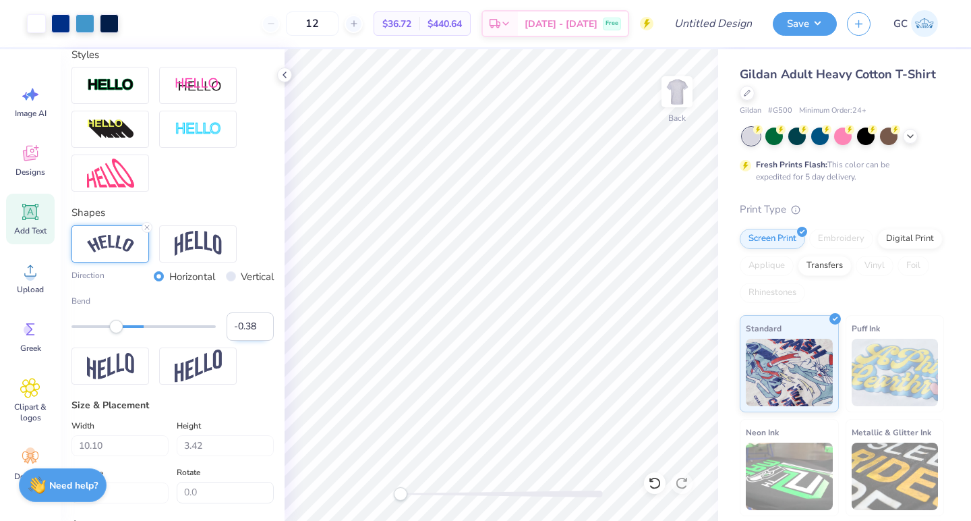
type input "12.65"
click at [22, 149] on icon at bounding box center [30, 153] width 20 height 20
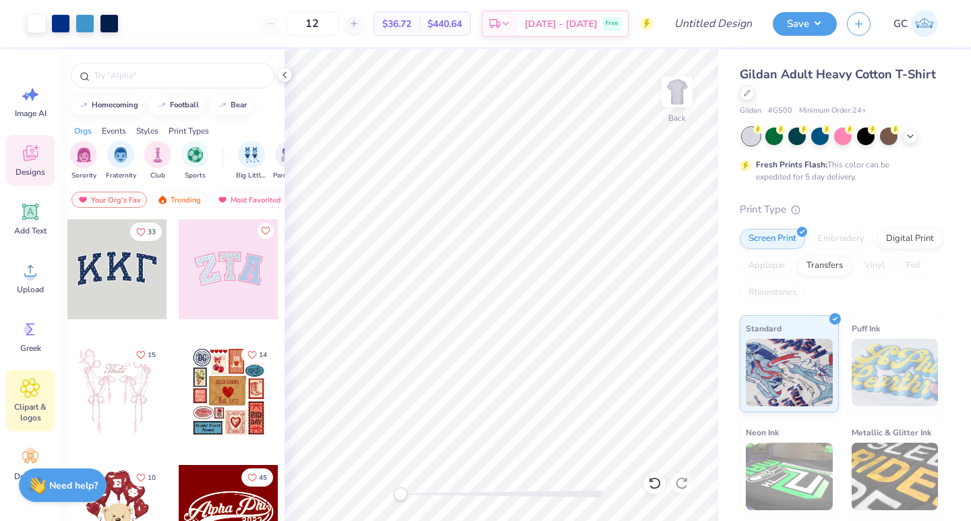
click at [15, 391] on div "Clipart & logos" at bounding box center [30, 400] width 49 height 61
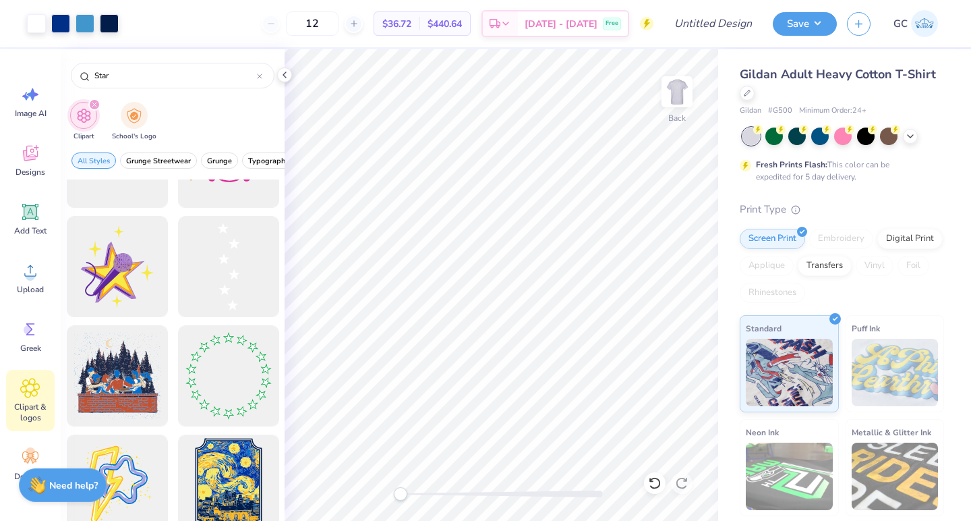
scroll to position [1529, 0]
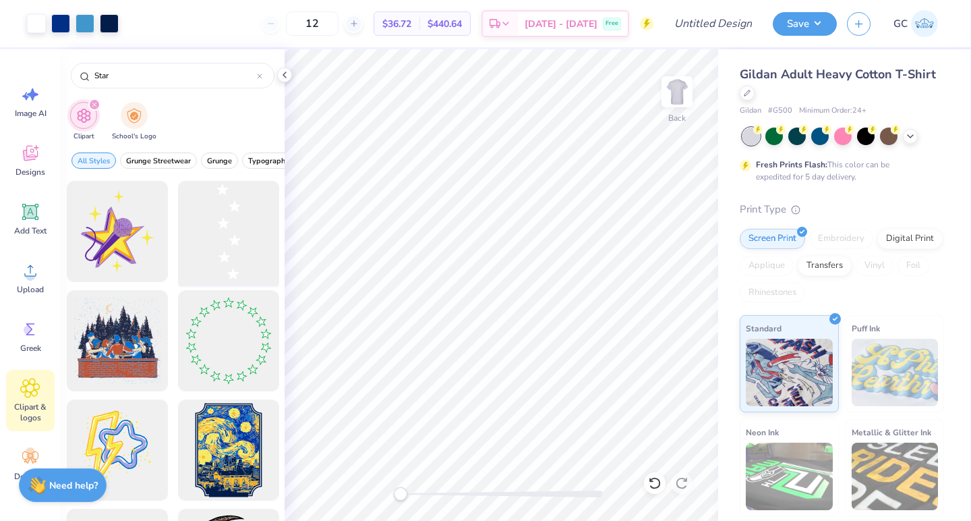
type input "Star"
click at [217, 229] on div at bounding box center [228, 231] width 111 height 111
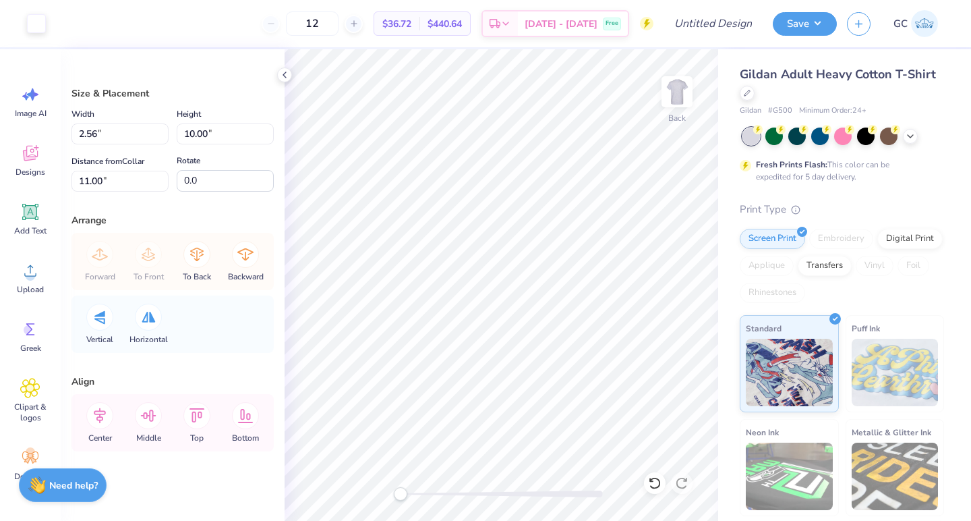
type input "2.56"
type input "10.00"
type input "11.00"
type input "-89.2"
type input "5.67"
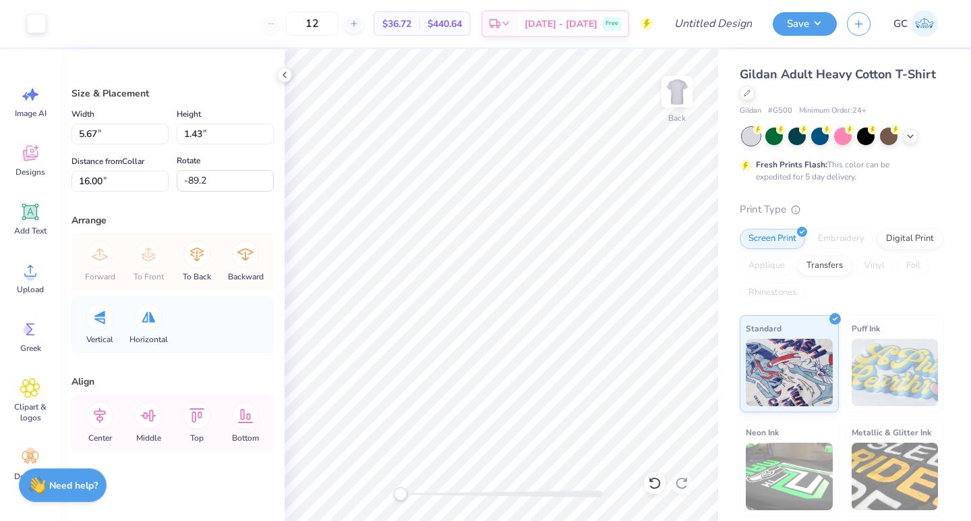
type input "1.43"
type input "16.00"
type input "14.64"
type input "14.27"
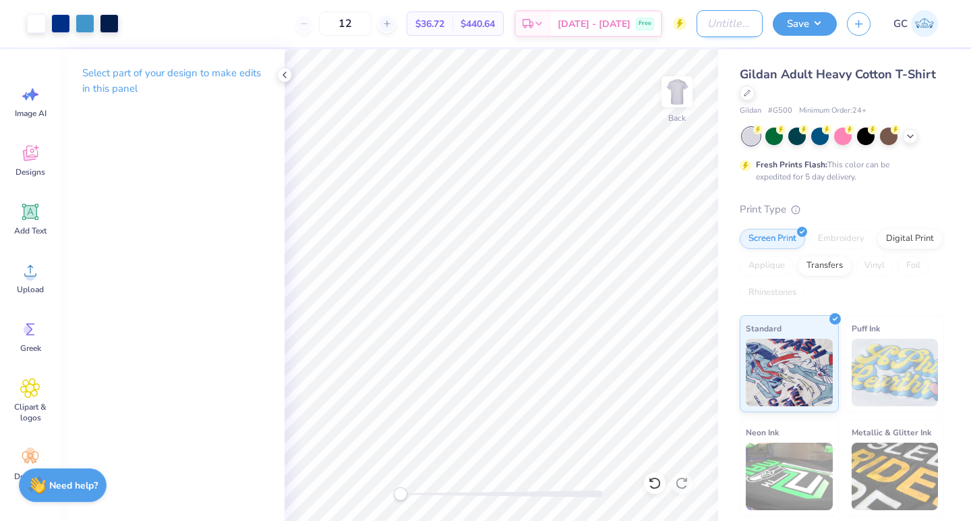
click at [737, 30] on input "Design Title" at bounding box center [730, 23] width 66 height 27
type input "Swishes f Wishes"
click at [806, 30] on button "Save" at bounding box center [805, 22] width 64 height 24
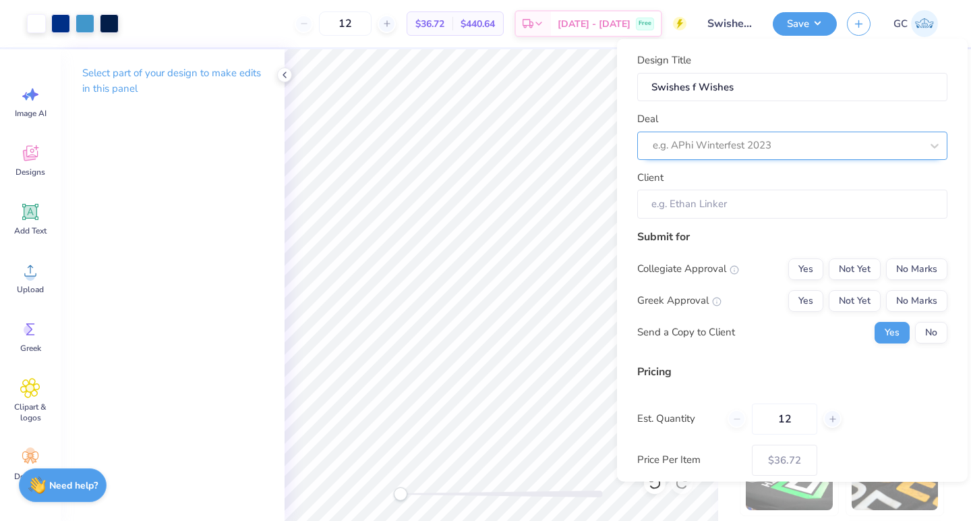
click at [808, 146] on div at bounding box center [787, 145] width 269 height 18
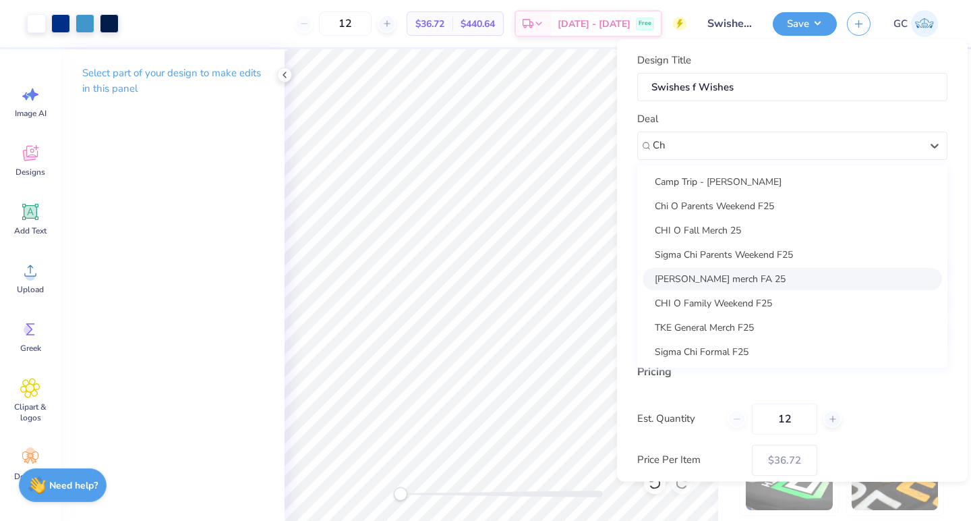
click at [716, 277] on div "[PERSON_NAME] merch FA 25" at bounding box center [793, 278] width 300 height 22
type input "Ch"
type input "[PERSON_NAME]"
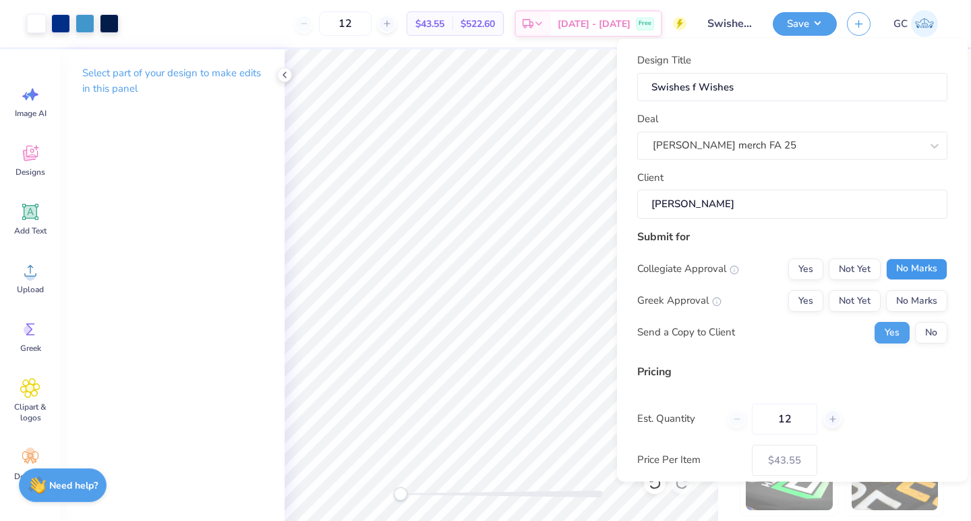
click at [911, 262] on button "No Marks" at bounding box center [916, 269] width 61 height 22
click at [803, 307] on button "Yes" at bounding box center [806, 300] width 35 height 22
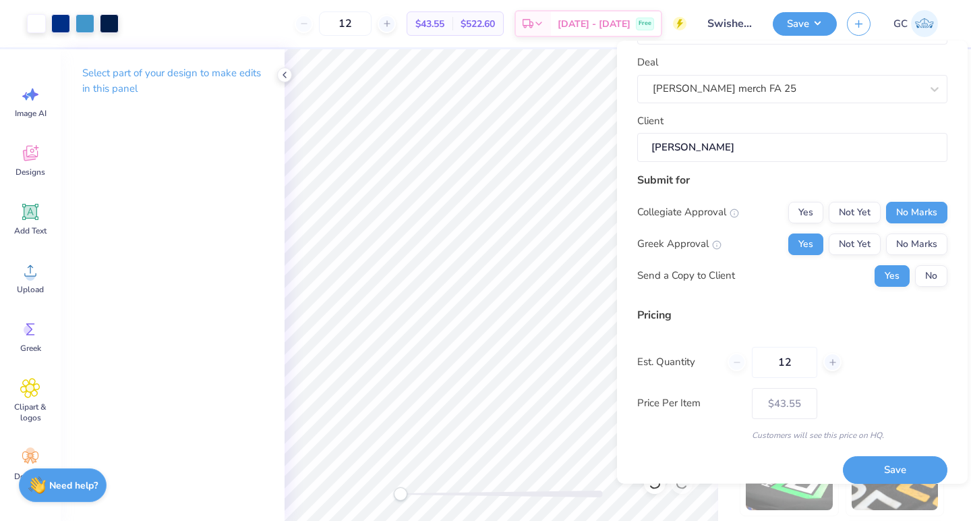
scroll to position [72, 0]
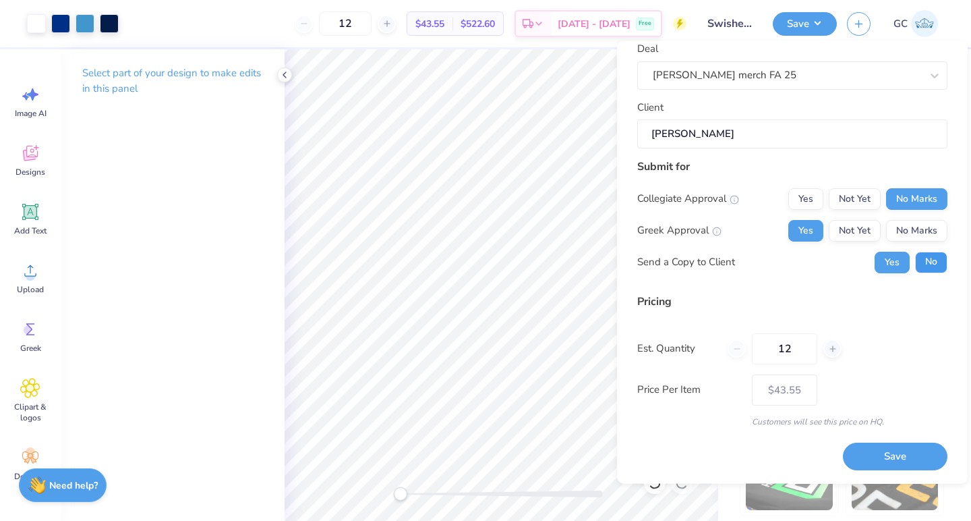
click at [938, 257] on button "No" at bounding box center [931, 263] width 32 height 22
click at [876, 455] on button "Save" at bounding box center [895, 457] width 105 height 28
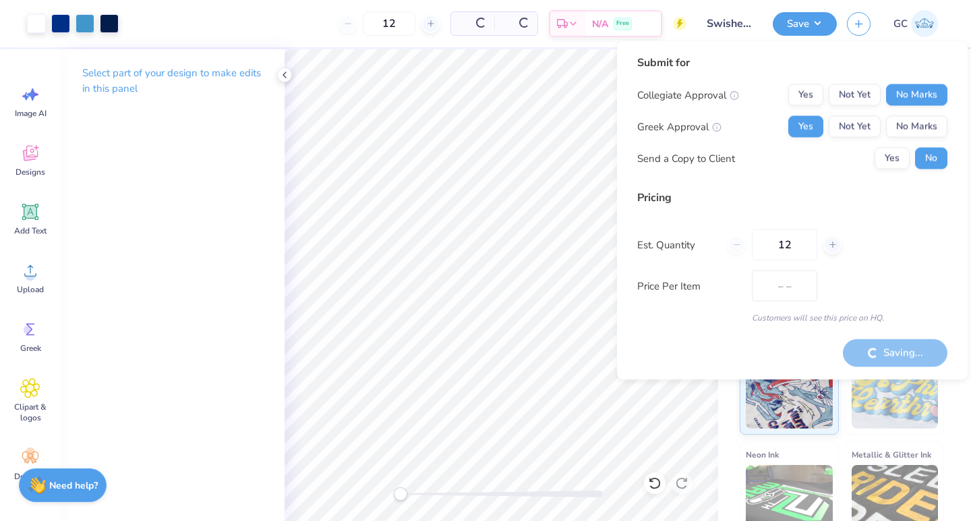
type input "$36.72"
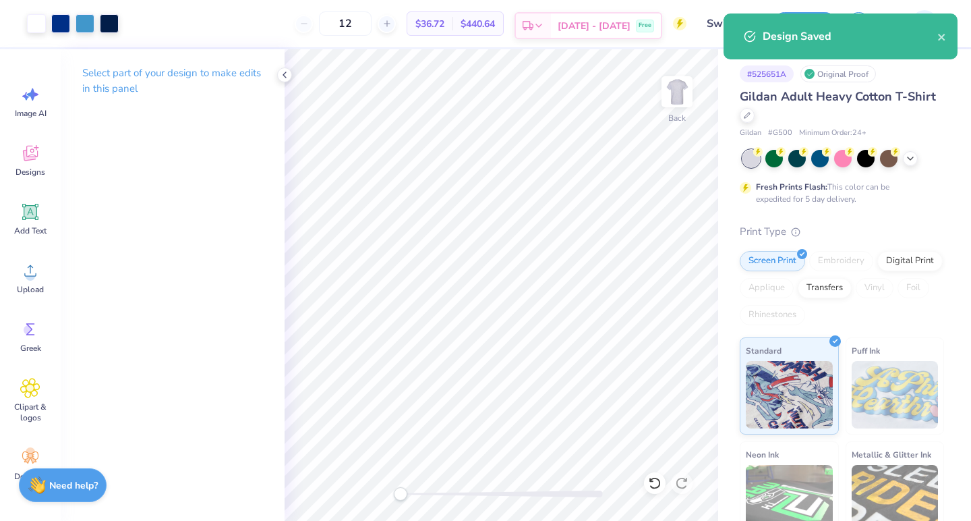
click at [607, 31] on span "[DATE] - [DATE]" at bounding box center [594, 26] width 73 height 14
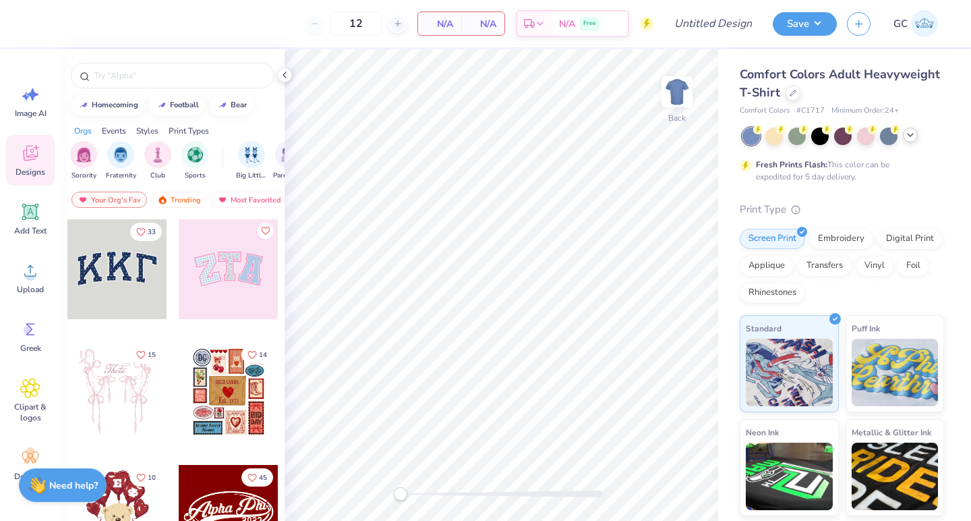
click at [909, 140] on icon at bounding box center [910, 135] width 11 height 11
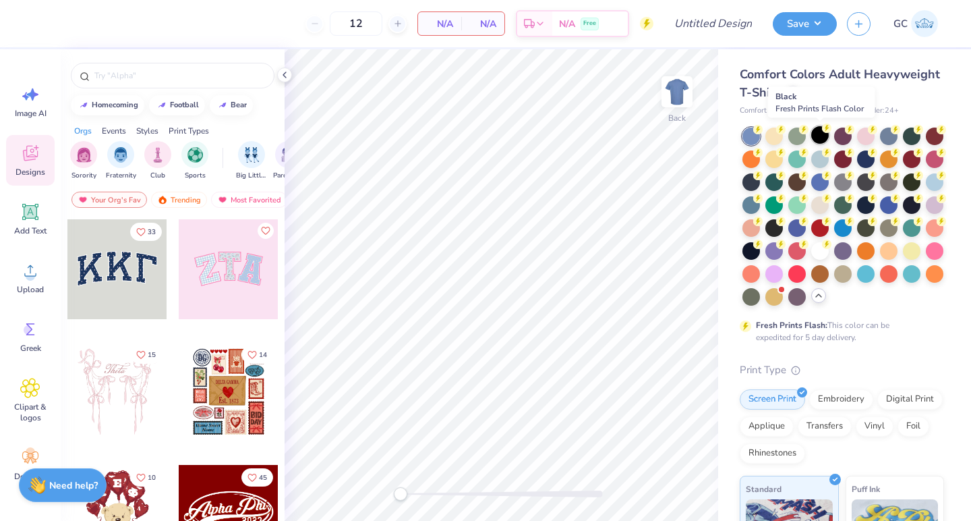
click at [813, 134] on div at bounding box center [821, 135] width 18 height 18
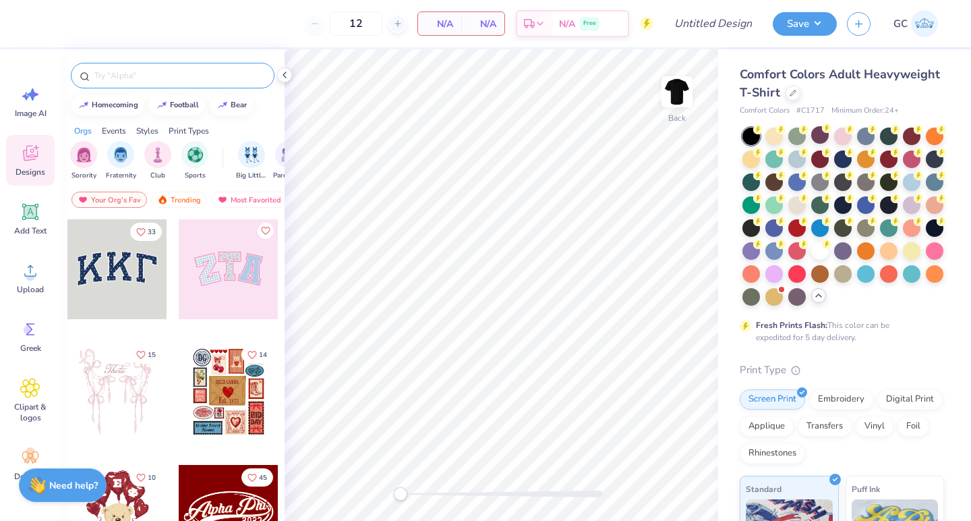
click at [123, 80] on input "text" at bounding box center [179, 75] width 173 height 13
click at [285, 73] on polyline at bounding box center [284, 74] width 3 height 5
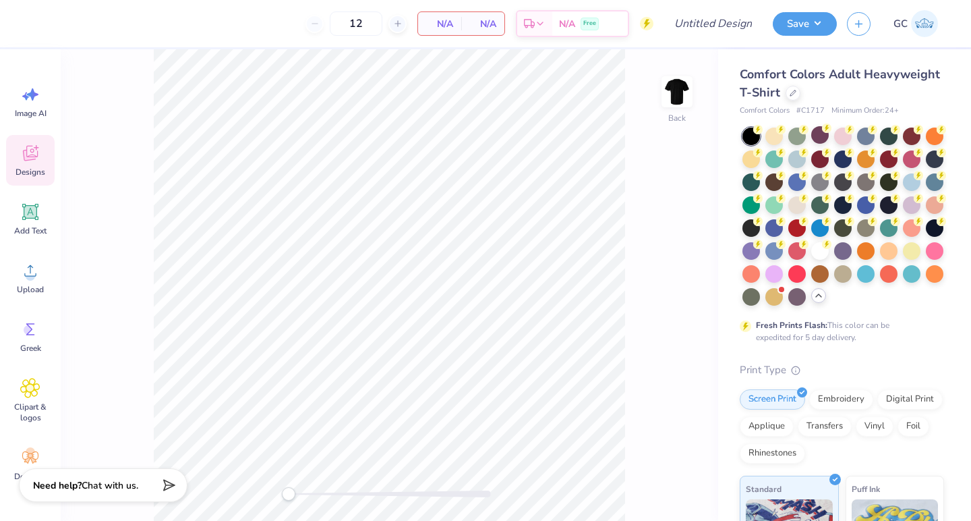
click at [18, 165] on div "Designs" at bounding box center [30, 160] width 49 height 51
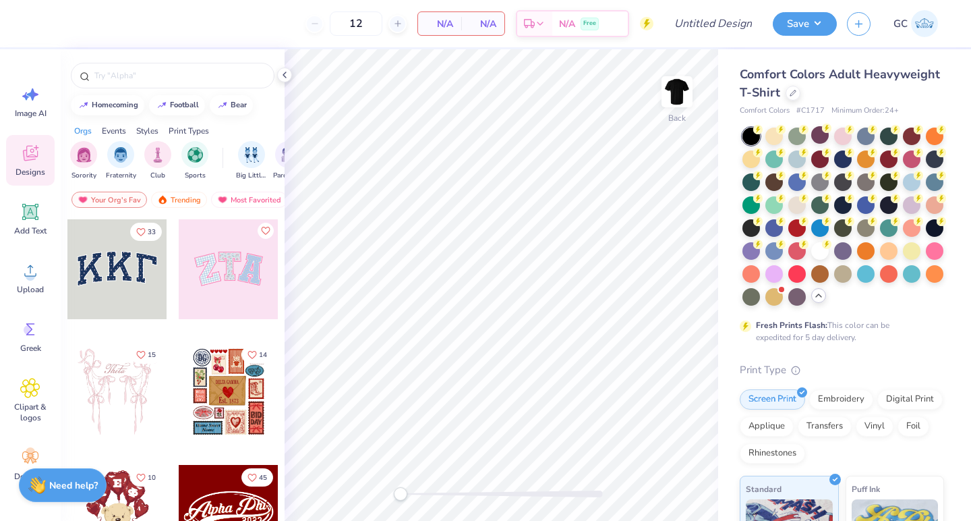
scroll to position [0, 42]
click at [246, 159] on img "filter for Parent's Weekend" at bounding box center [247, 154] width 16 height 16
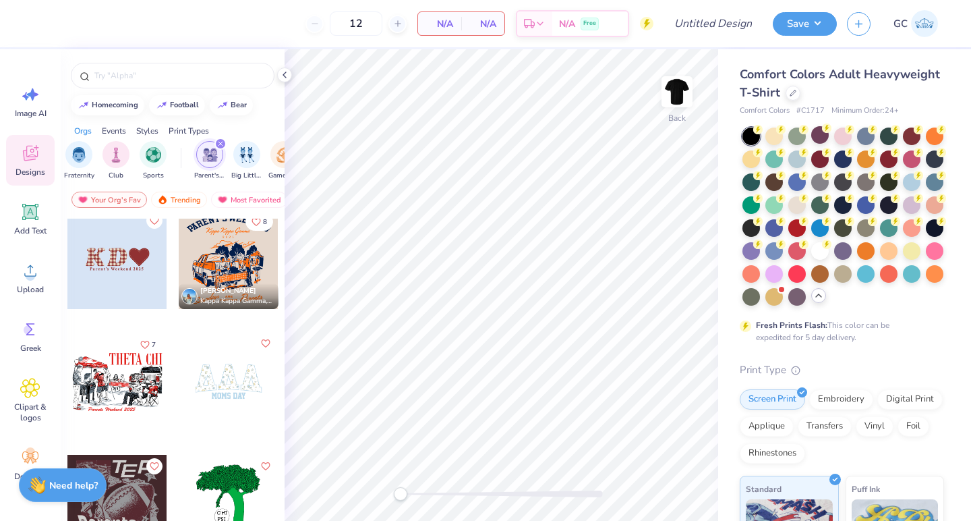
scroll to position [141, 0]
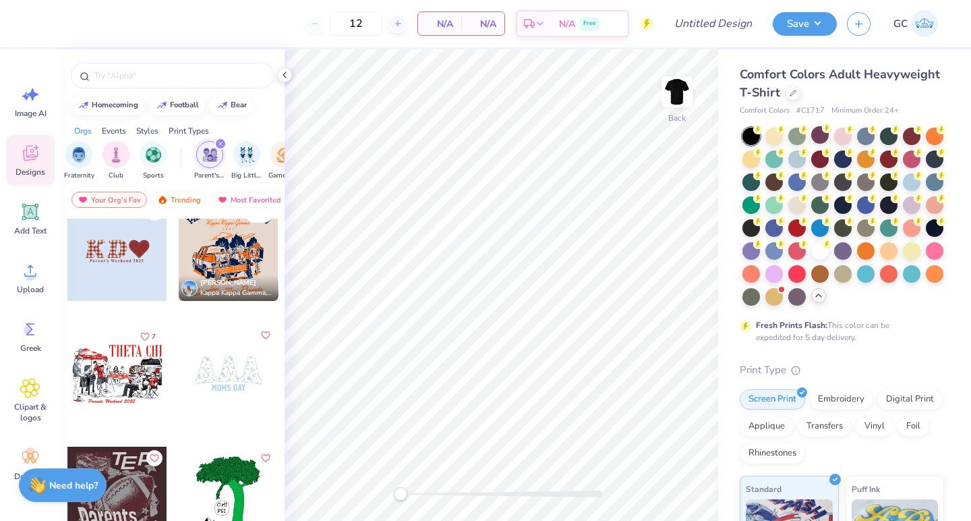
click at [113, 375] on div at bounding box center [117, 374] width 100 height 100
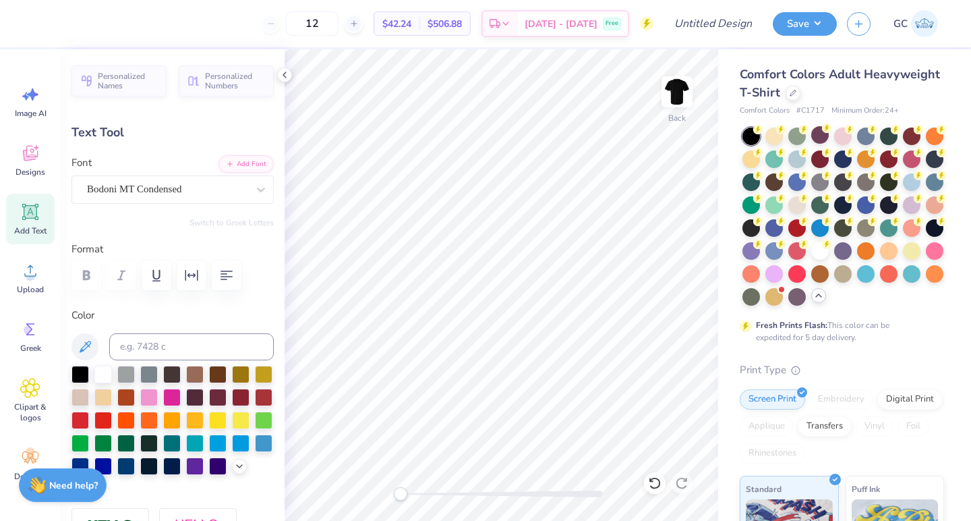
scroll to position [0, 0]
type textarea "T"
type textarea "PHI KAPPA SIGMA"
type input "7.37"
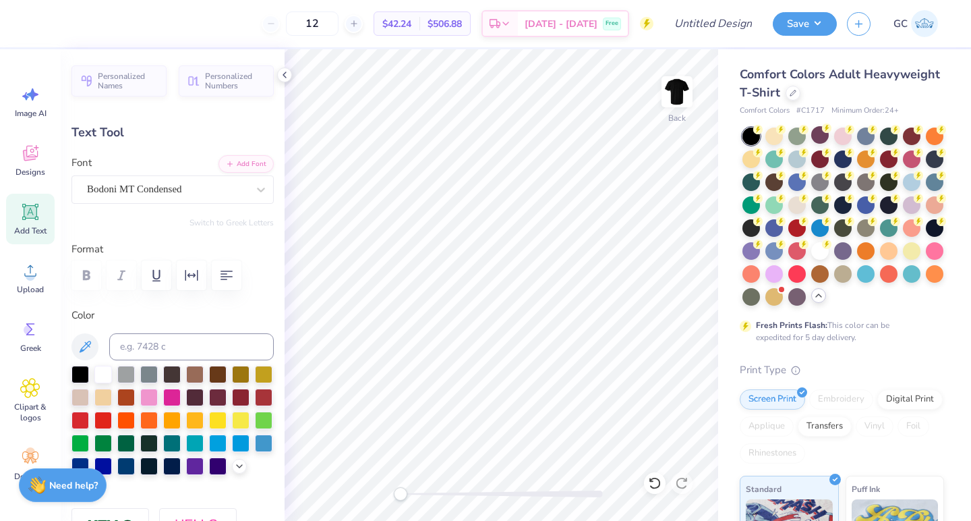
type input "0.98"
type input "7.88"
type input "6.53"
type input "0.87"
type input "7.43"
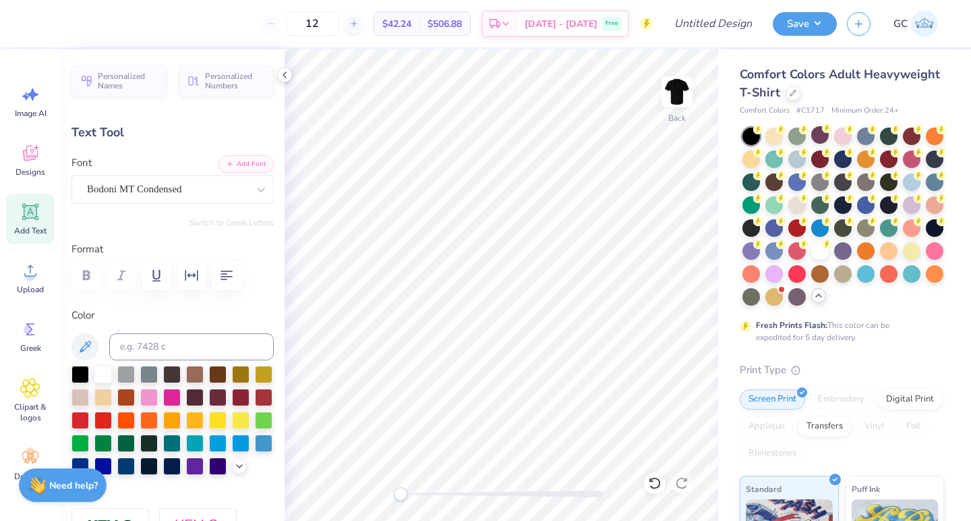
type input "6.97"
type input "0.93"
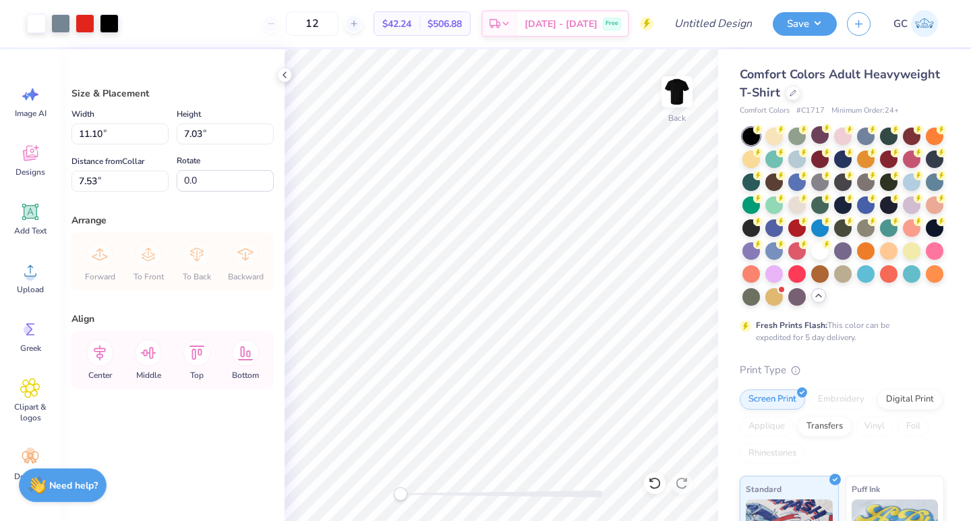
type input "4.03"
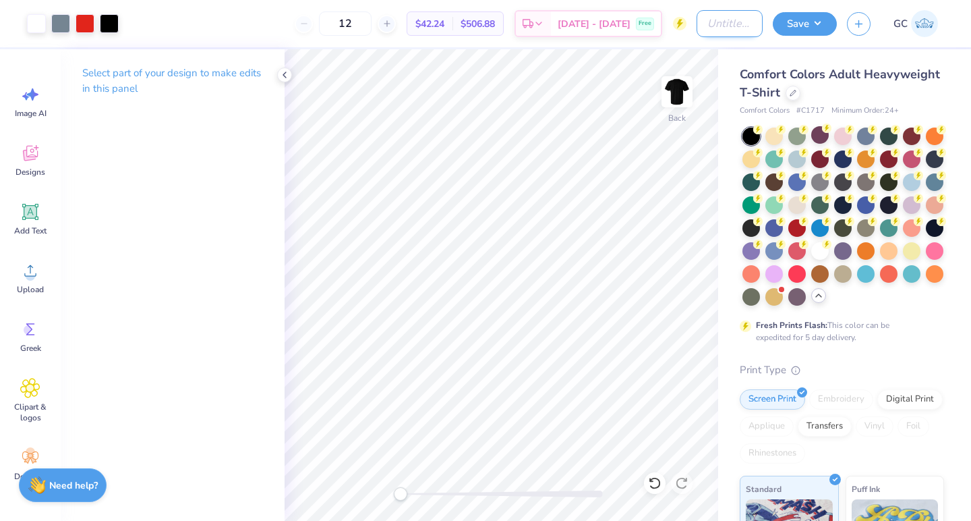
click at [706, 19] on input "Design Title" at bounding box center [730, 23] width 66 height 27
type input "PKS Parents Weekend"
click at [799, 21] on button "Save" at bounding box center [805, 22] width 64 height 24
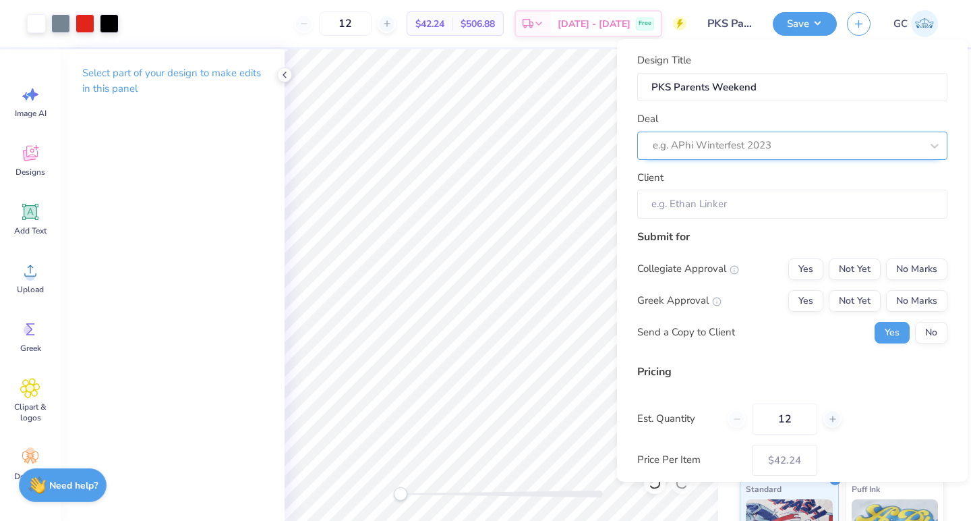
click at [763, 144] on div at bounding box center [787, 145] width 269 height 18
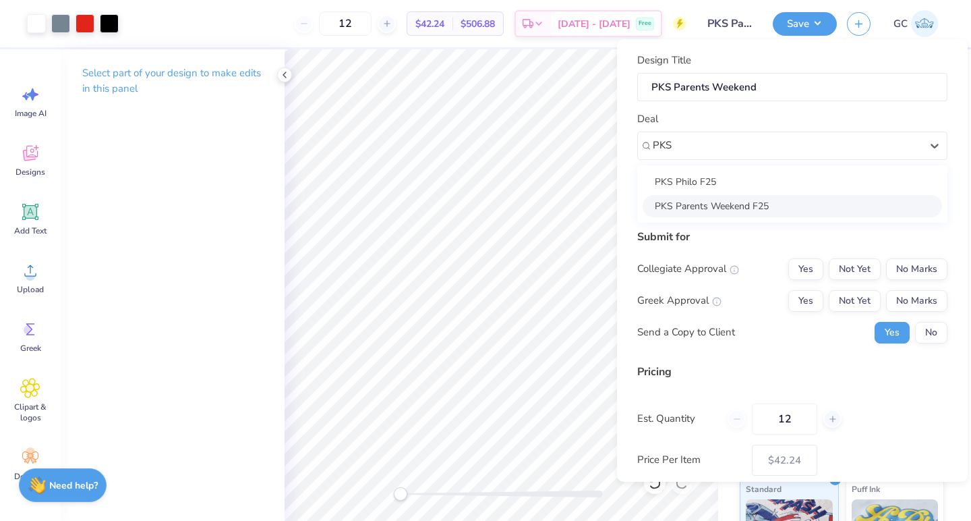
click at [745, 203] on div "PKS Parents Weekend F25" at bounding box center [793, 206] width 300 height 22
type input "PKS"
type input "Logan Kalaba"
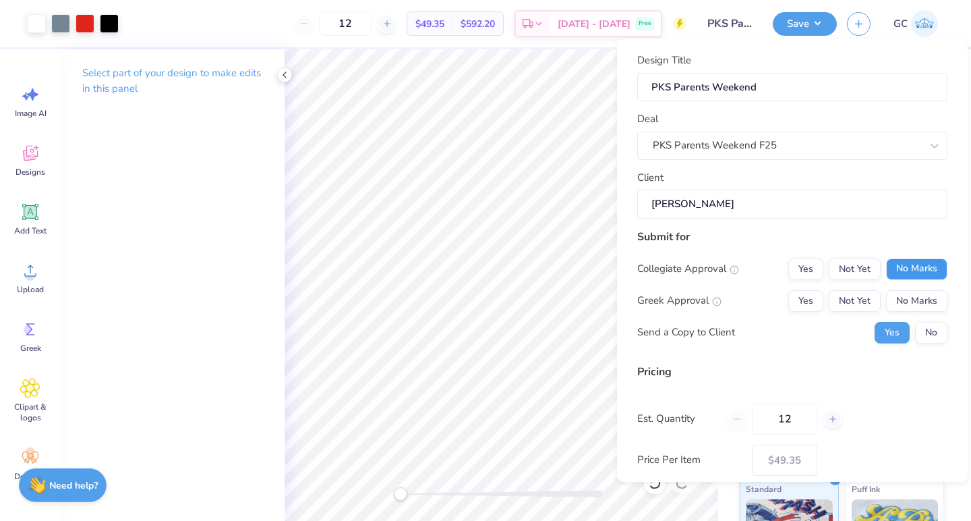
click at [911, 260] on button "No Marks" at bounding box center [916, 269] width 61 height 22
click at [849, 300] on button "Not Yet" at bounding box center [855, 301] width 52 height 22
type input "$49.35"
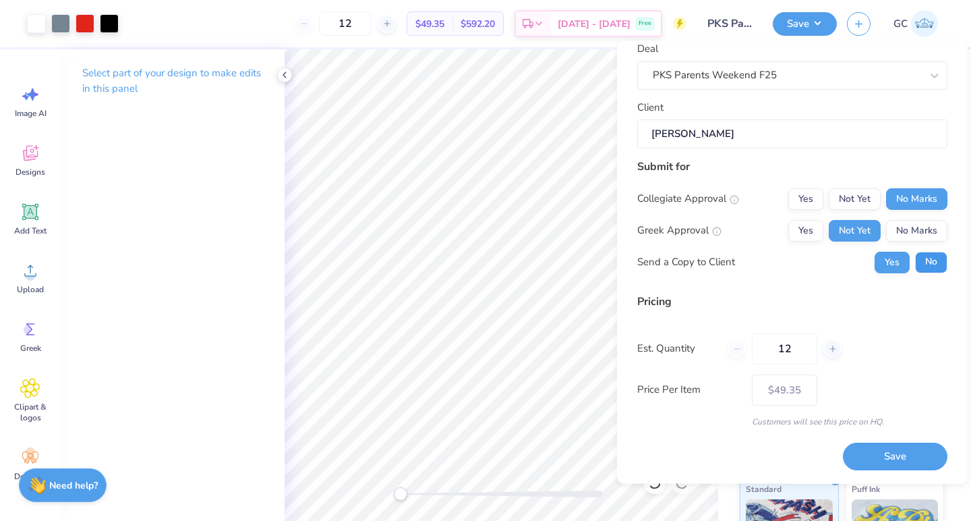
click at [945, 267] on button "No" at bounding box center [931, 263] width 32 height 22
drag, startPoint x: 383, startPoint y: 24, endPoint x: 326, endPoint y: 24, distance: 57.3
click at [326, 24] on div "12" at bounding box center [345, 23] width 101 height 24
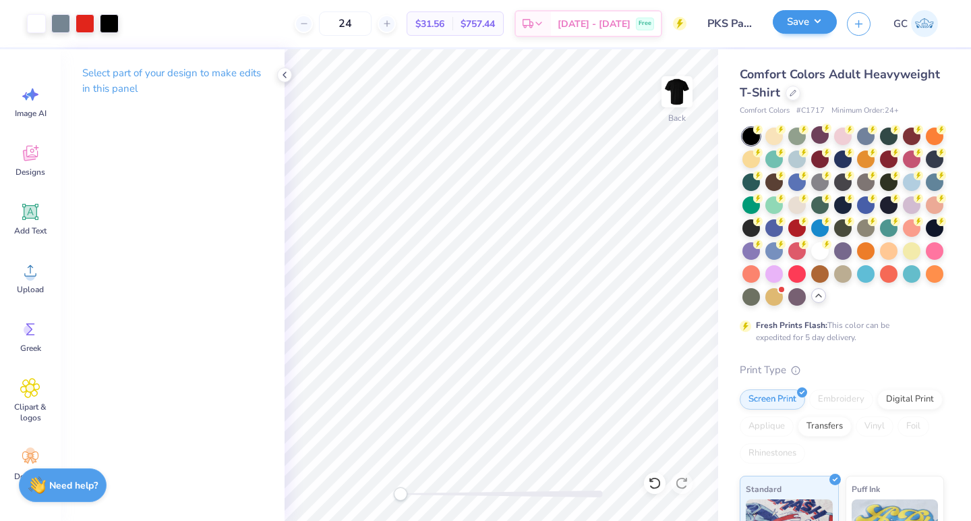
type input "24"
click at [828, 22] on button "Save" at bounding box center [805, 22] width 64 height 24
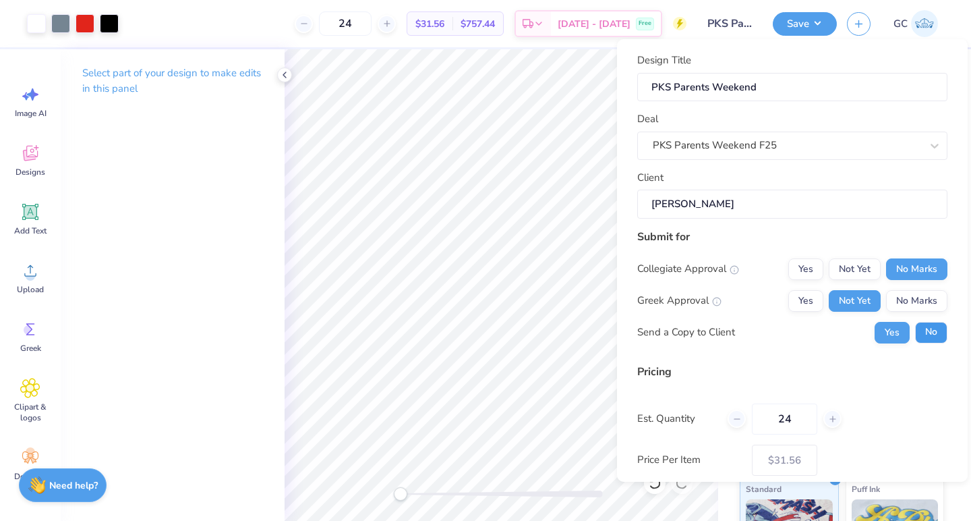
click at [927, 336] on button "No" at bounding box center [931, 333] width 32 height 22
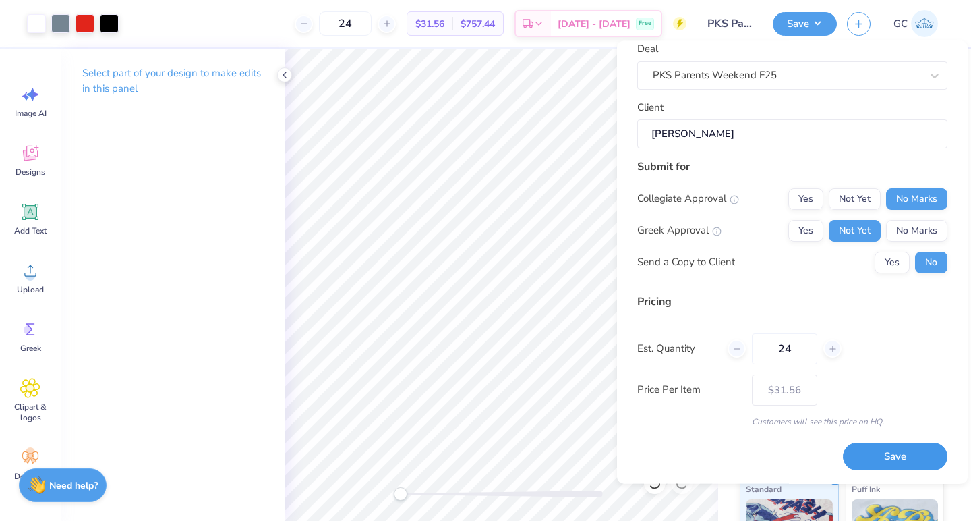
click at [877, 466] on button "Save" at bounding box center [895, 457] width 105 height 28
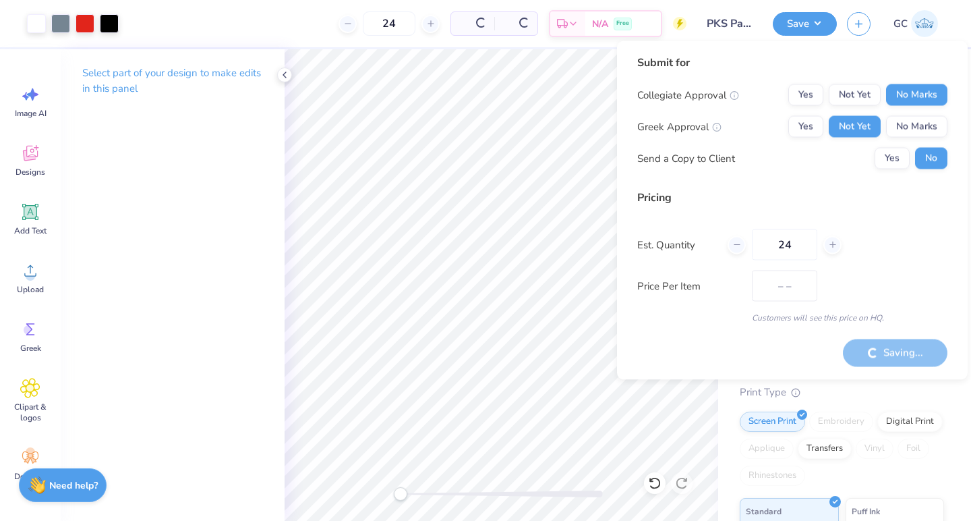
type input "$27.02"
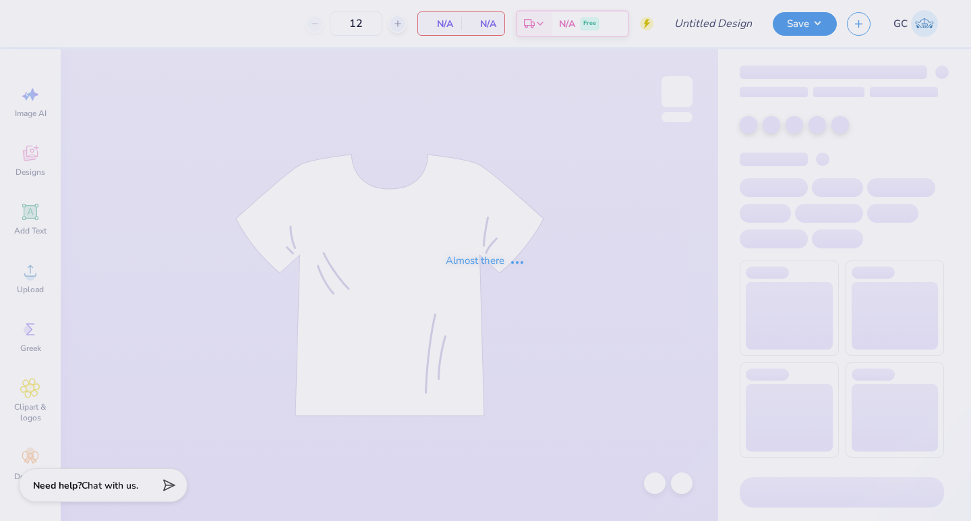
type input "PKS Parents Weekend"
type input "24"
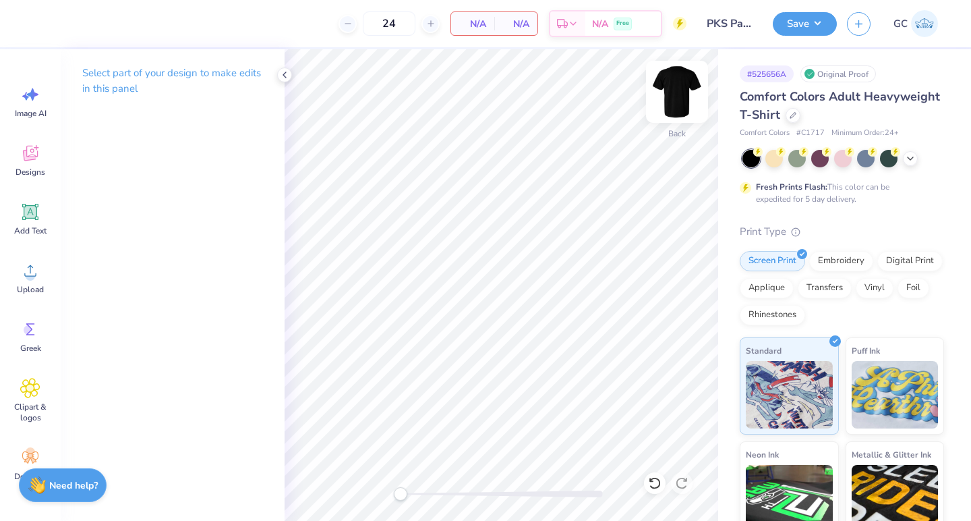
click at [682, 88] on img at bounding box center [677, 92] width 54 height 54
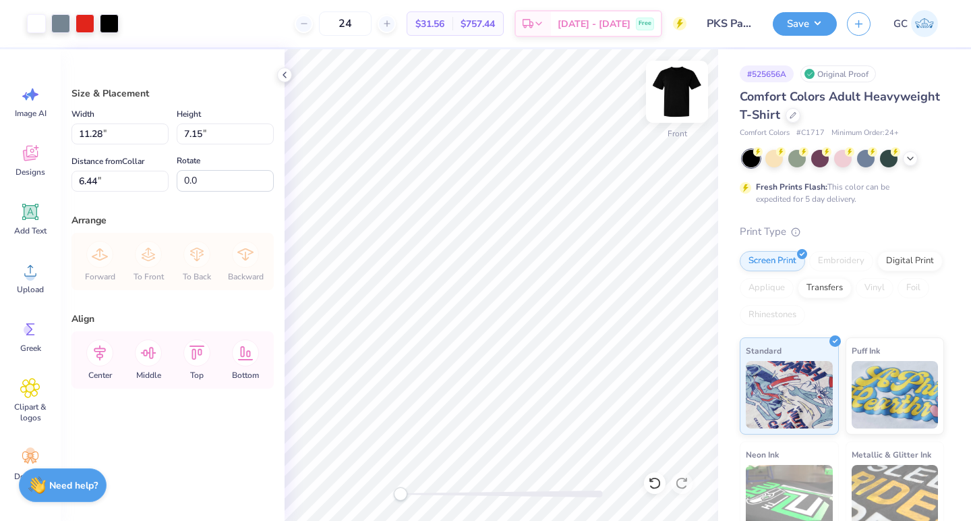
type input "11.94"
type input "7.56"
type input "4.39"
type input "12.55"
type input "7.95"
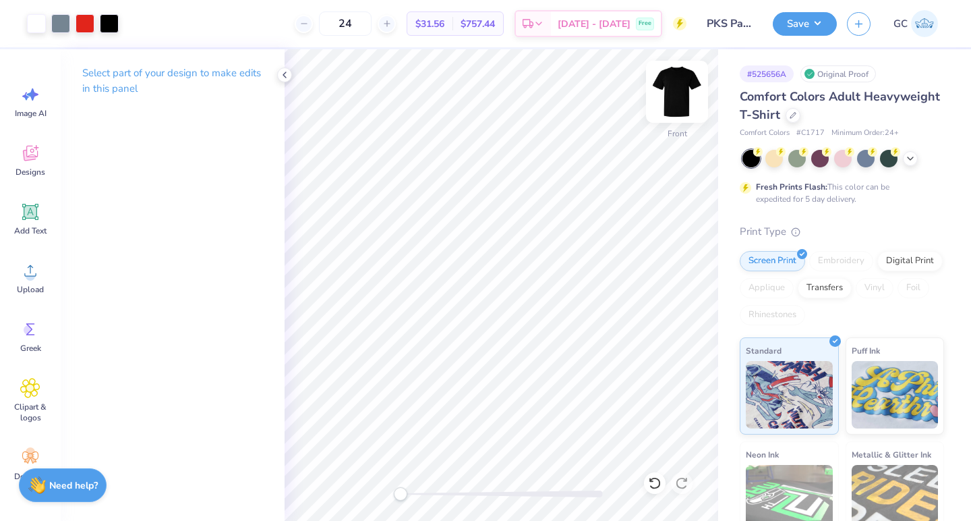
click at [676, 99] on img at bounding box center [677, 92] width 54 height 54
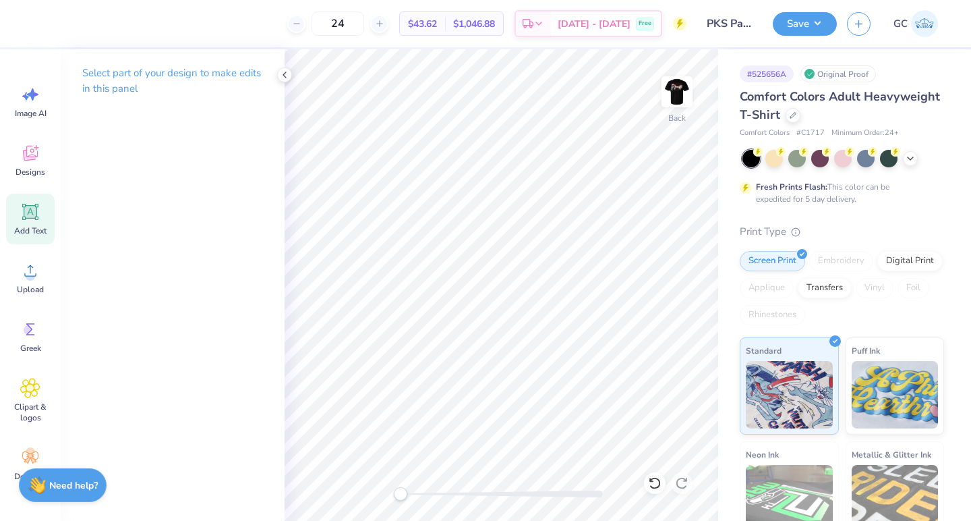
click at [34, 219] on icon at bounding box center [30, 212] width 20 height 20
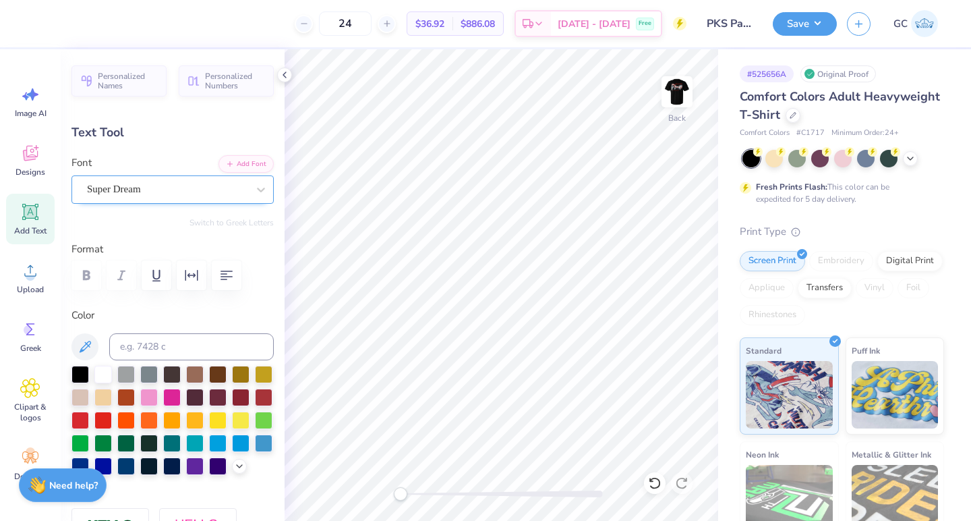
type textarea "FKS"
click at [232, 185] on div "Super Dream" at bounding box center [167, 189] width 163 height 21
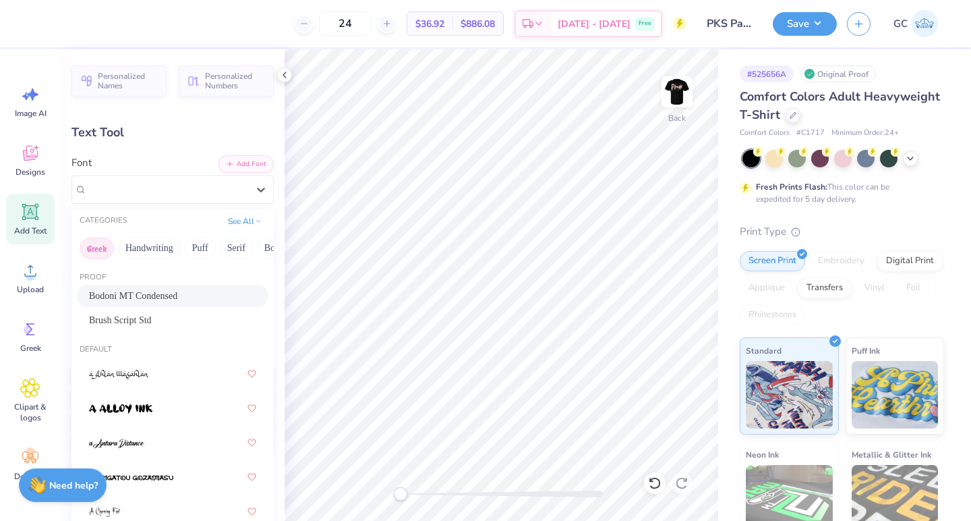
click at [104, 249] on button "Greek" at bounding box center [97, 248] width 34 height 22
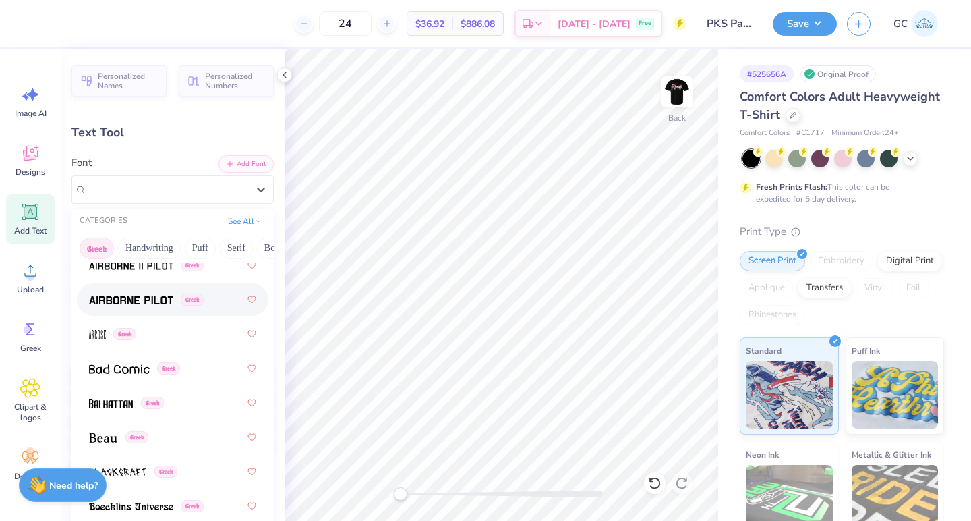
scroll to position [107, 0]
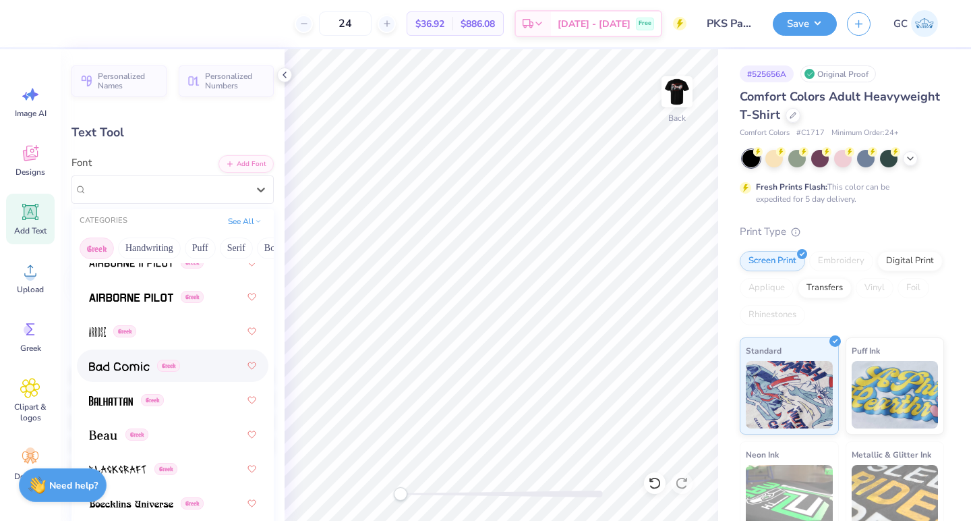
click at [115, 370] on img at bounding box center [119, 366] width 61 height 9
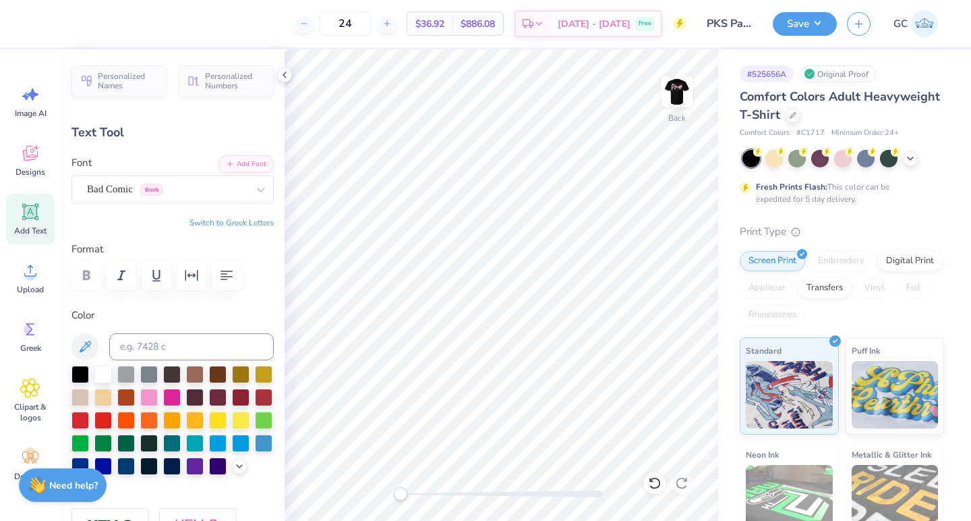
click at [196, 222] on button "Switch to Greek Letters" at bounding box center [232, 222] width 84 height 11
type input "4.33"
type input "1.80"
type input "11.60"
click at [677, 94] on img at bounding box center [677, 92] width 54 height 54
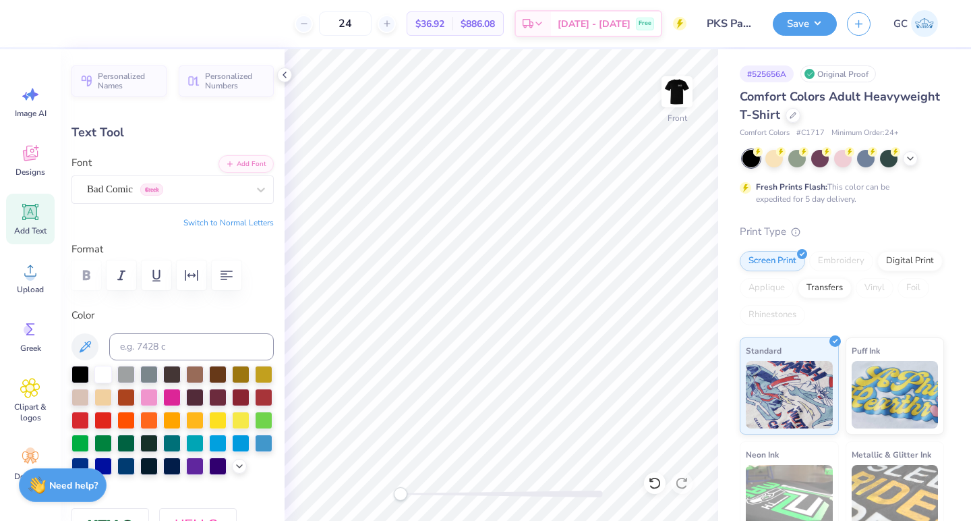
type input "4.40"
type input "1.83"
type input "5.86"
click at [682, 92] on img at bounding box center [677, 92] width 54 height 54
type input "4.33"
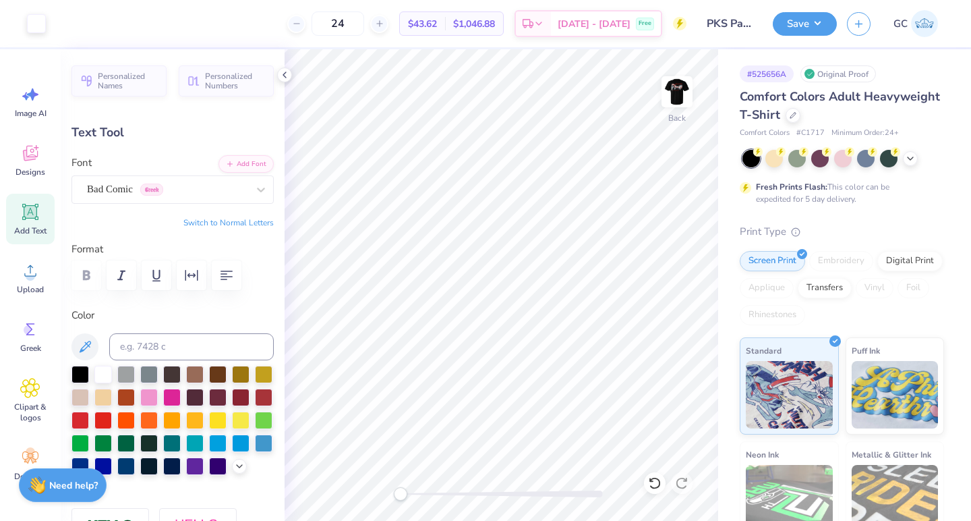
type input "1.80"
type input "3.46"
click at [156, 354] on input at bounding box center [191, 346] width 165 height 27
type input "485"
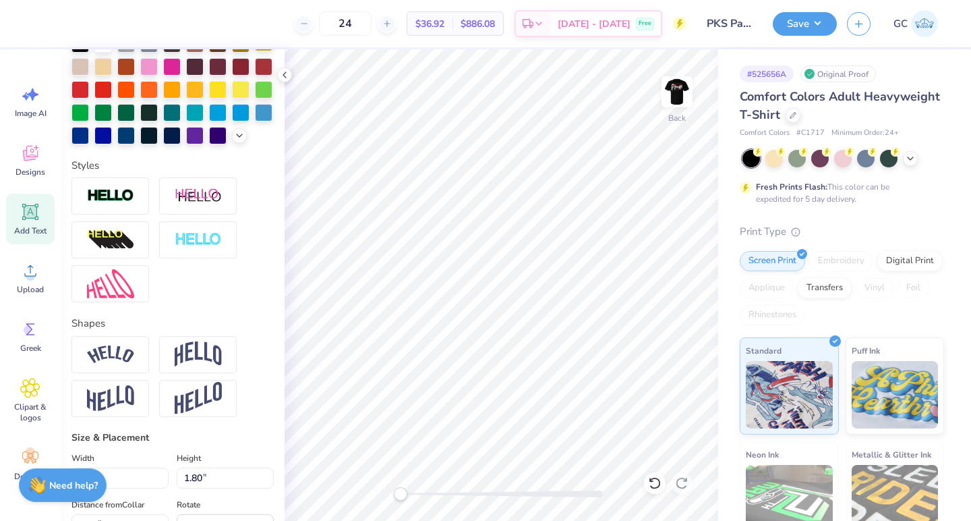
scroll to position [336, 0]
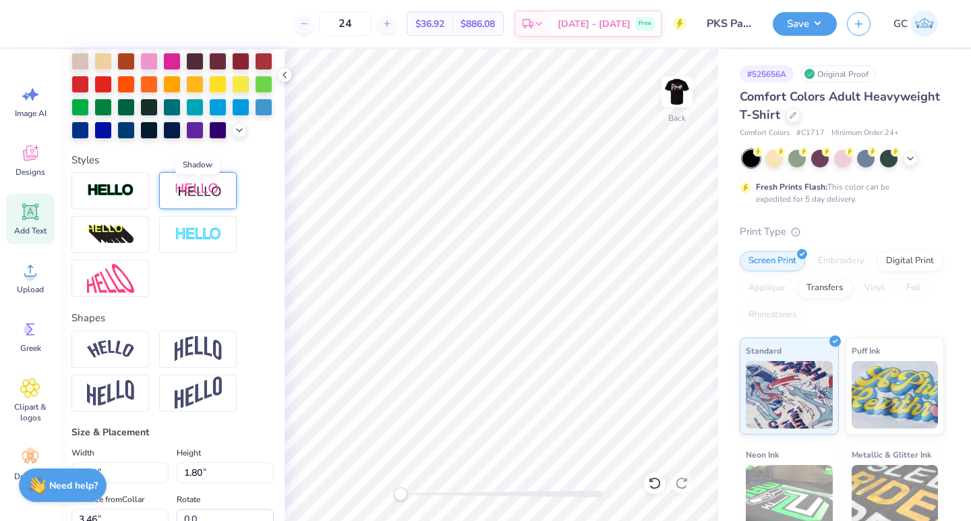
click at [186, 192] on img at bounding box center [198, 190] width 47 height 17
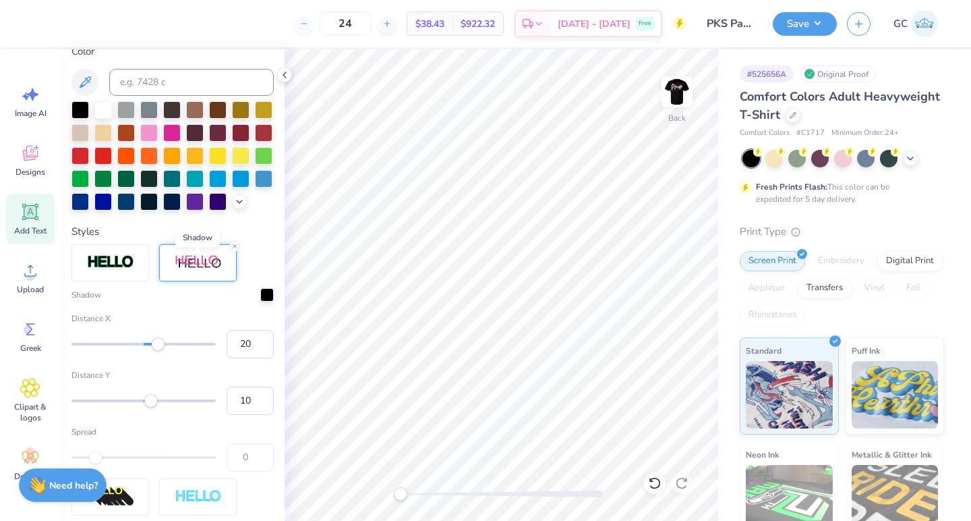
scroll to position [315, 0]
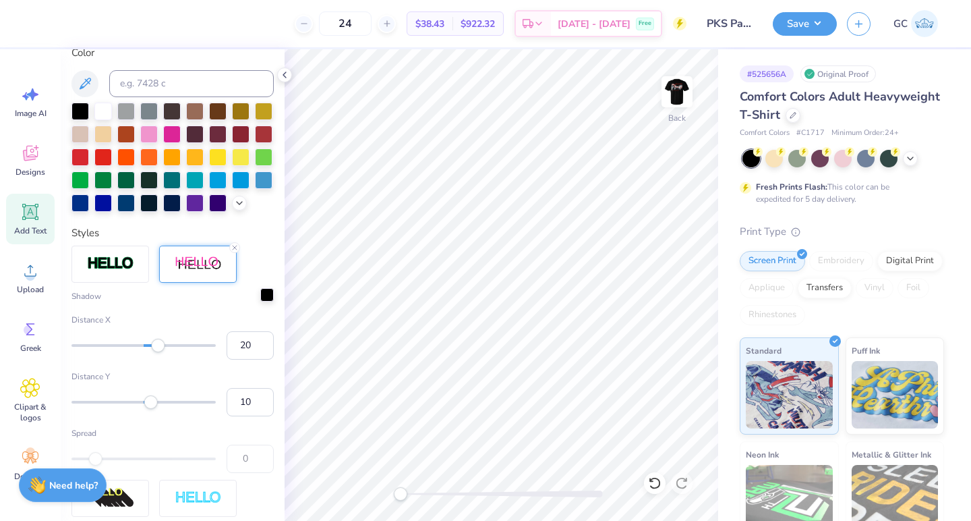
click at [264, 291] on div at bounding box center [266, 294] width 13 height 13
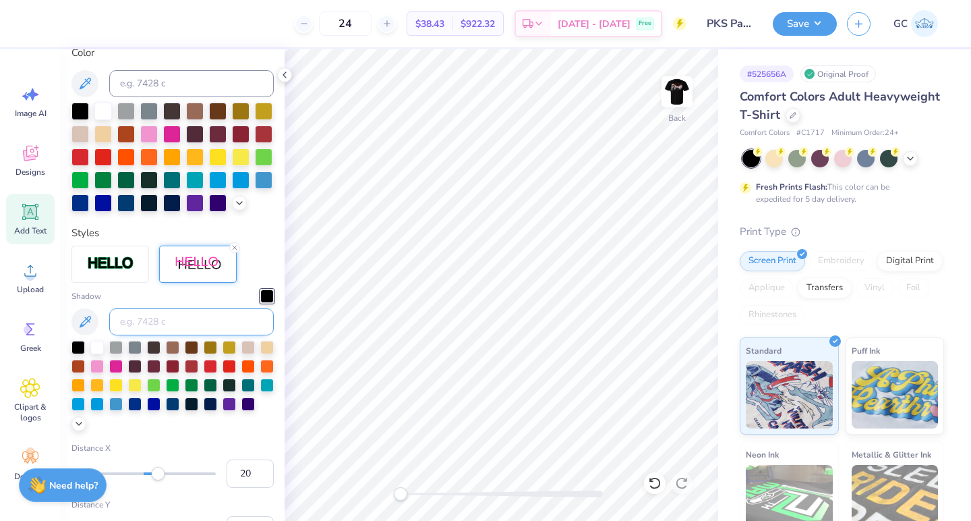
click at [188, 315] on input at bounding box center [191, 321] width 165 height 27
type input "201"
type input "9"
drag, startPoint x: 159, startPoint y: 476, endPoint x: 150, endPoint y: 476, distance: 8.1
click at [150, 476] on div "Accessibility label" at bounding box center [151, 473] width 13 height 13
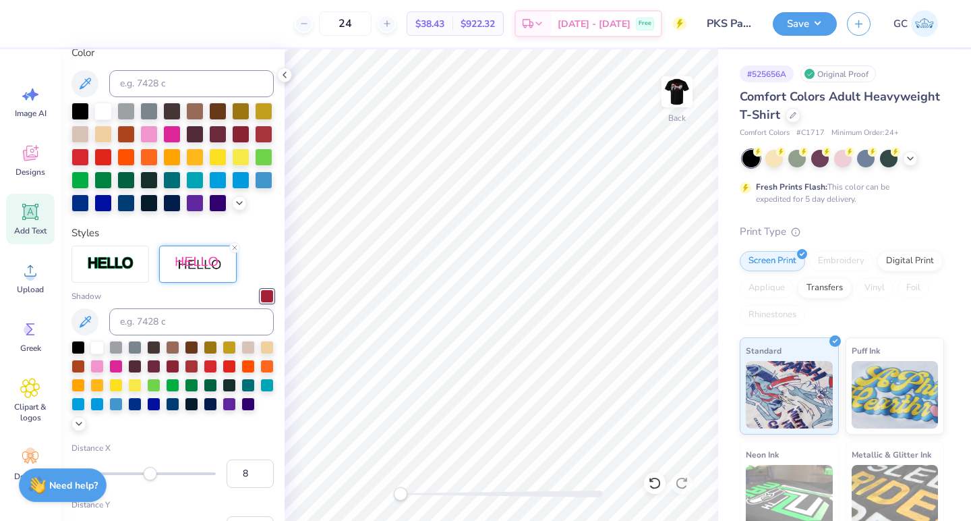
type input "7"
click at [148, 476] on div "Accessibility label" at bounding box center [148, 473] width 13 height 13
click at [263, 478] on input "6" at bounding box center [250, 473] width 47 height 28
click at [263, 478] on input "5" at bounding box center [250, 473] width 47 height 28
type input "4"
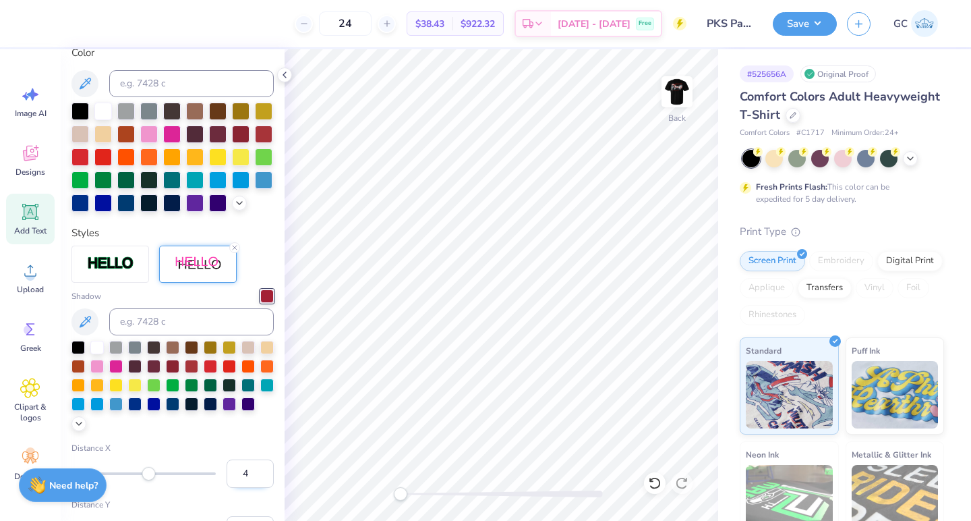
click at [263, 478] on input "4" at bounding box center [250, 473] width 47 height 28
click at [263, 478] on input "3" at bounding box center [250, 473] width 47 height 28
type input "2"
click at [263, 478] on input "2" at bounding box center [250, 473] width 47 height 28
click at [284, 76] on polyline at bounding box center [284, 74] width 3 height 5
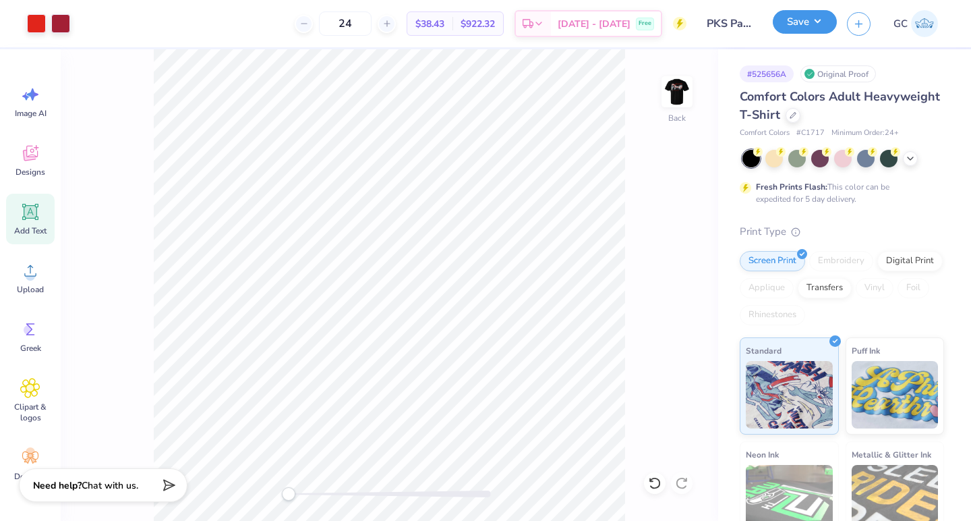
click at [822, 26] on button "Save" at bounding box center [805, 22] width 64 height 24
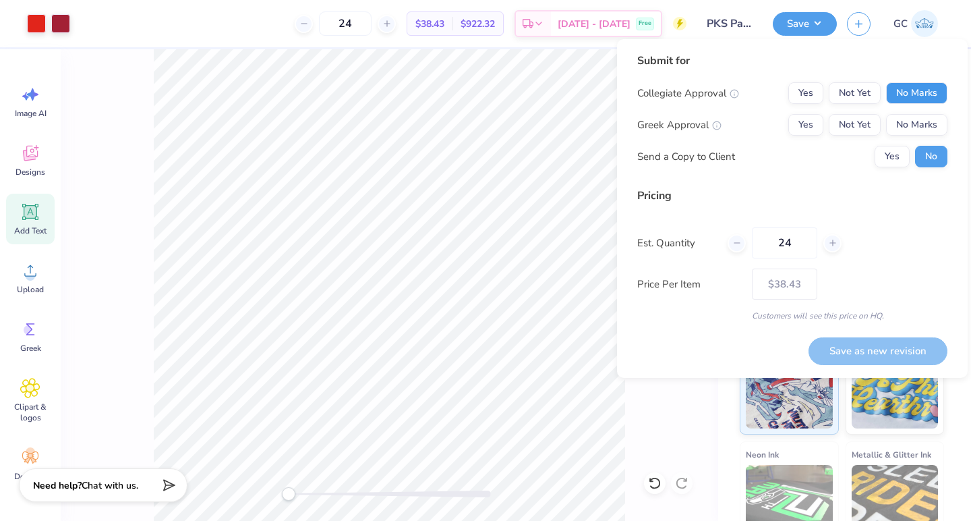
click at [923, 98] on button "No Marks" at bounding box center [916, 93] width 61 height 22
click at [861, 119] on button "Not Yet" at bounding box center [855, 125] width 52 height 22
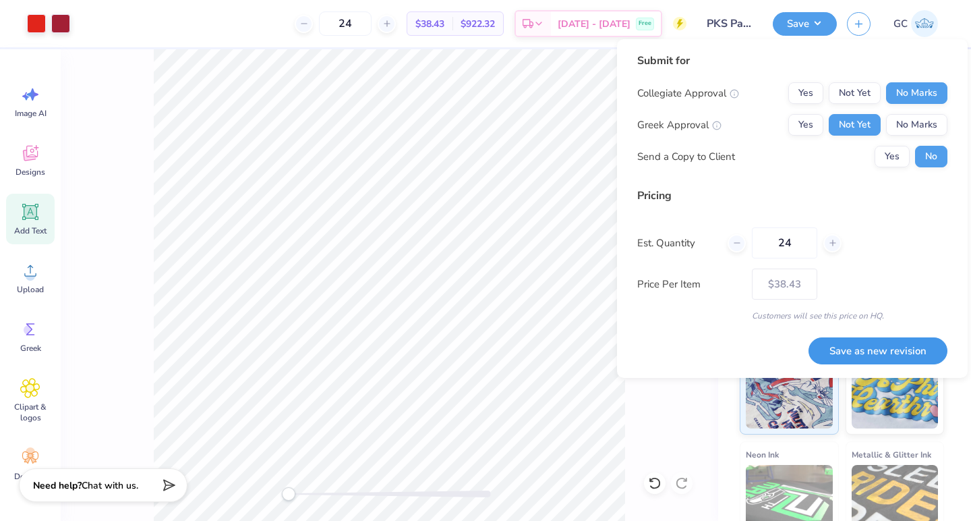
click at [862, 351] on button "Save as new revision" at bounding box center [878, 351] width 139 height 28
type input "$38.43"
